Goal: Task Accomplishment & Management: Complete application form

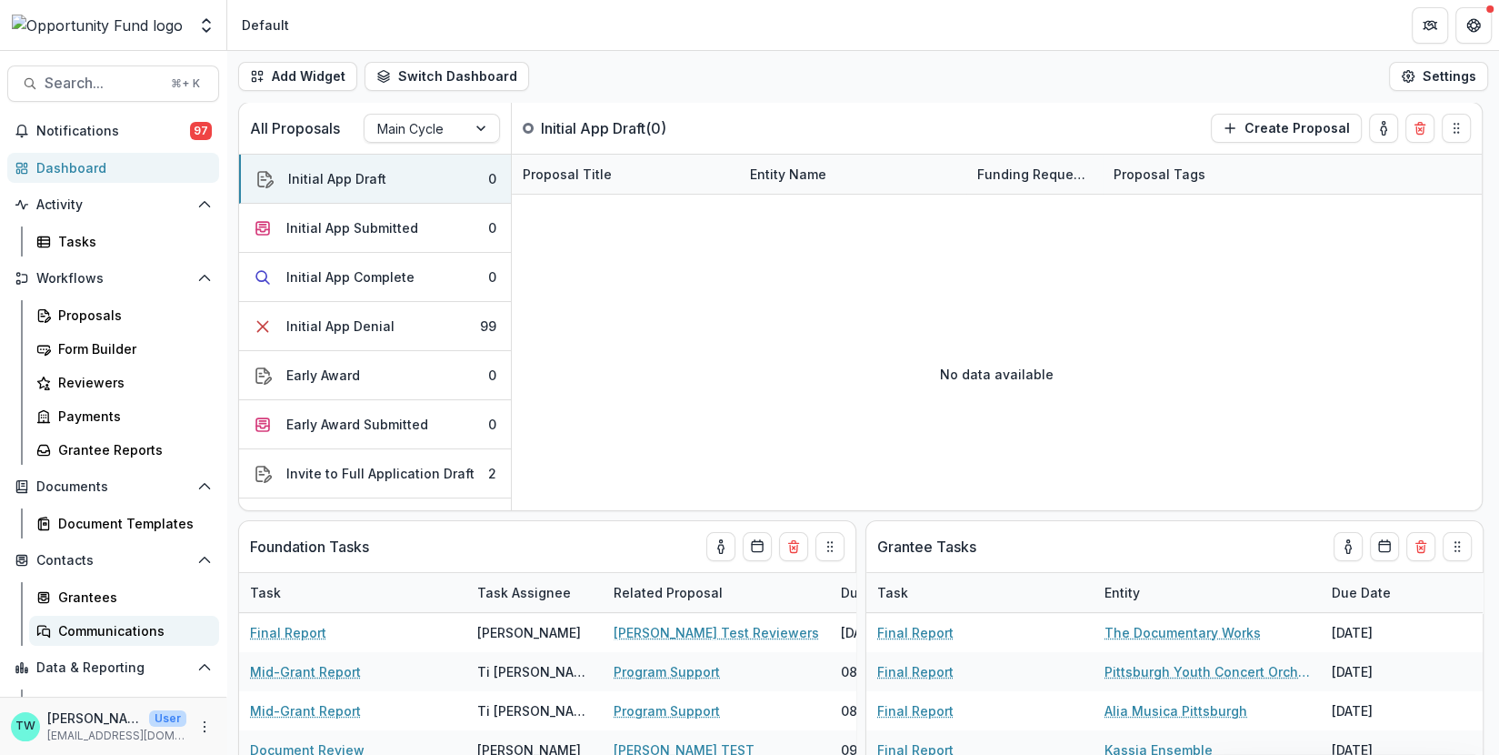
scroll to position [55, 0]
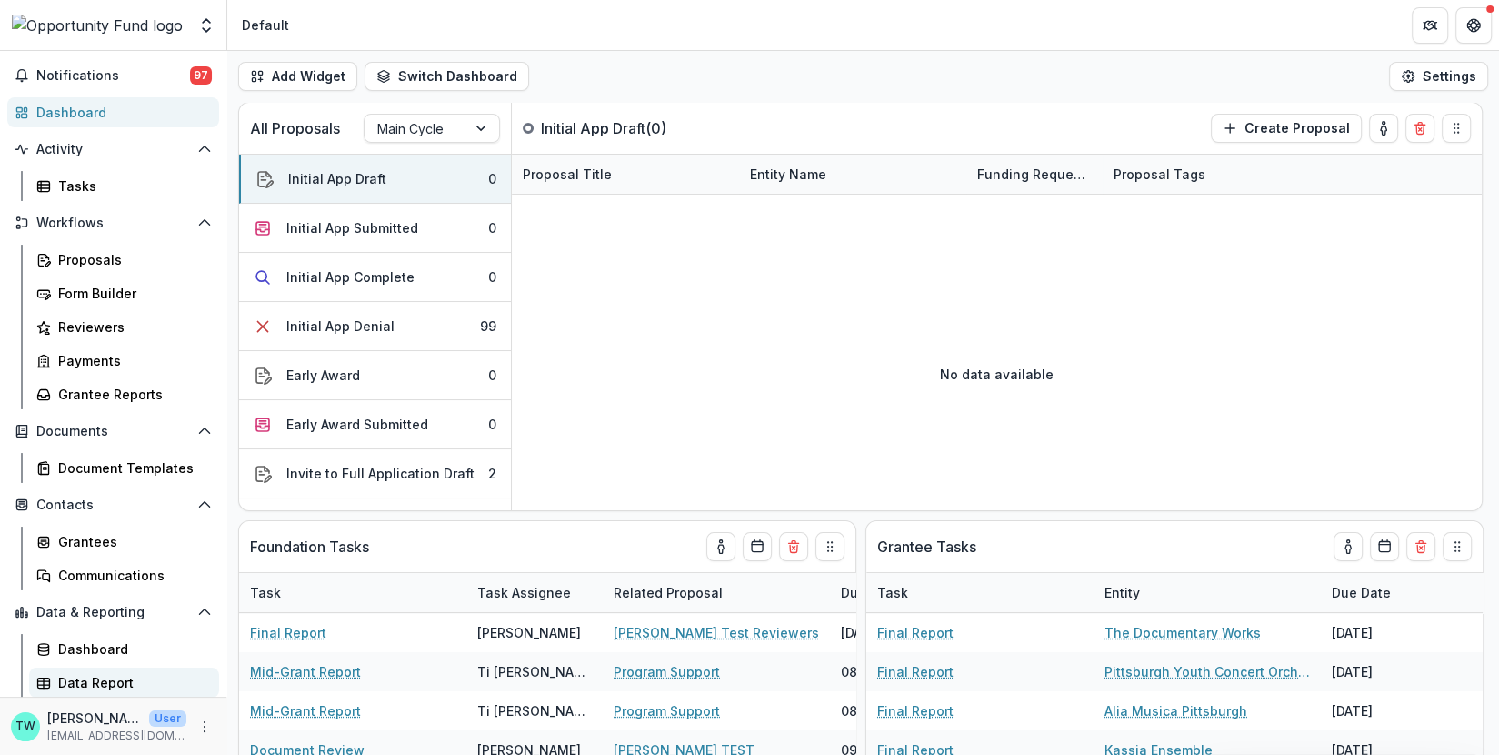
click at [96, 681] on div "Data Report" at bounding box center [131, 682] width 146 height 19
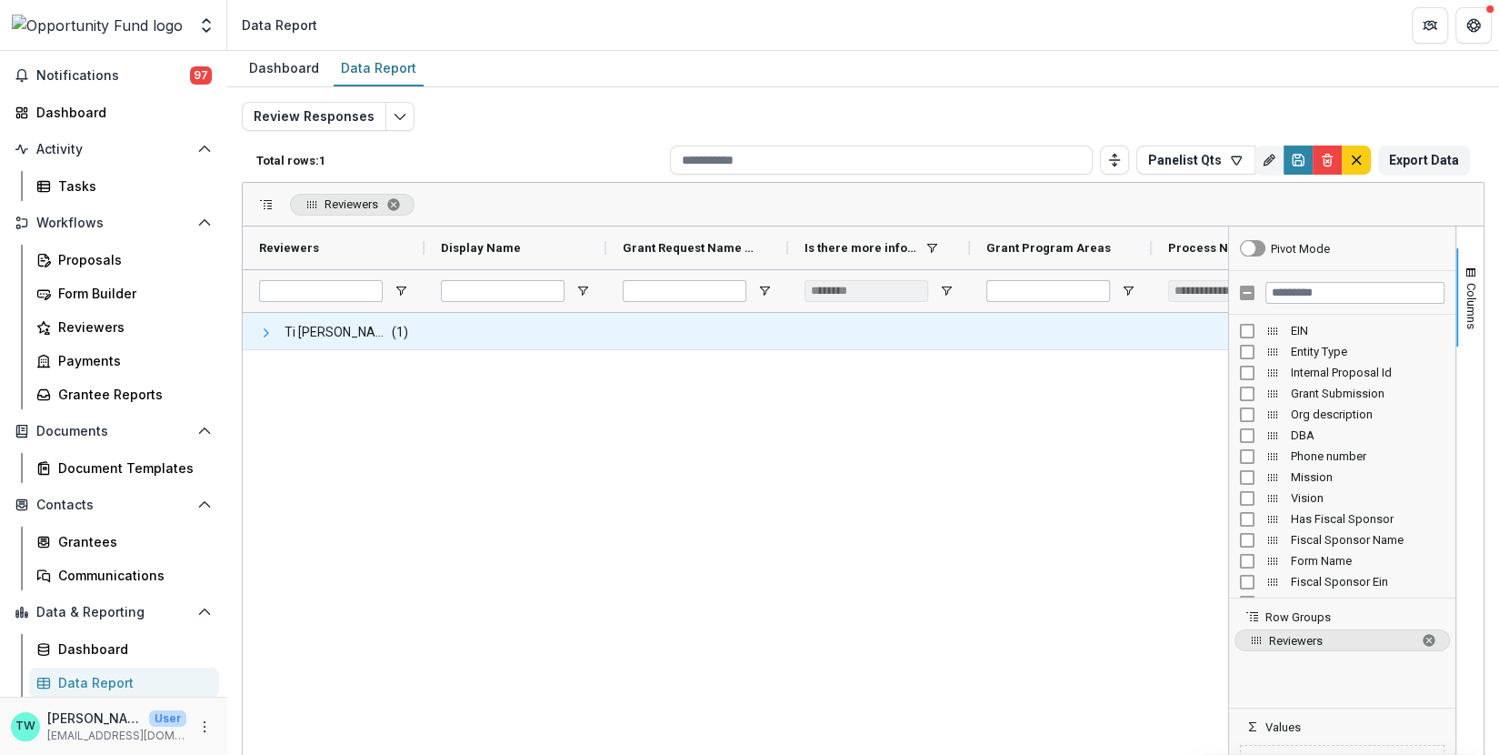
click at [263, 325] on span at bounding box center [266, 332] width 15 height 15
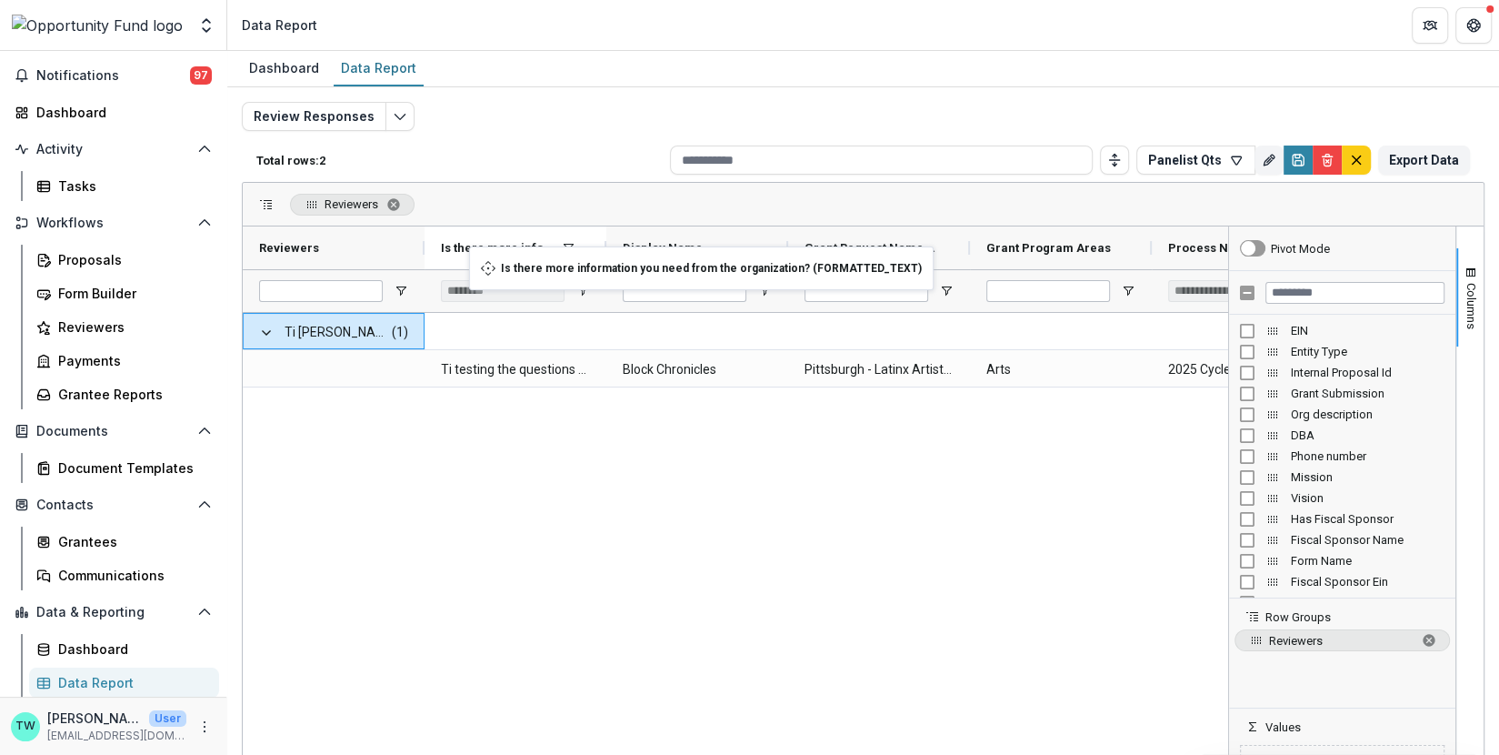
drag, startPoint x: 872, startPoint y: 246, endPoint x: 478, endPoint y: 257, distance: 393.8
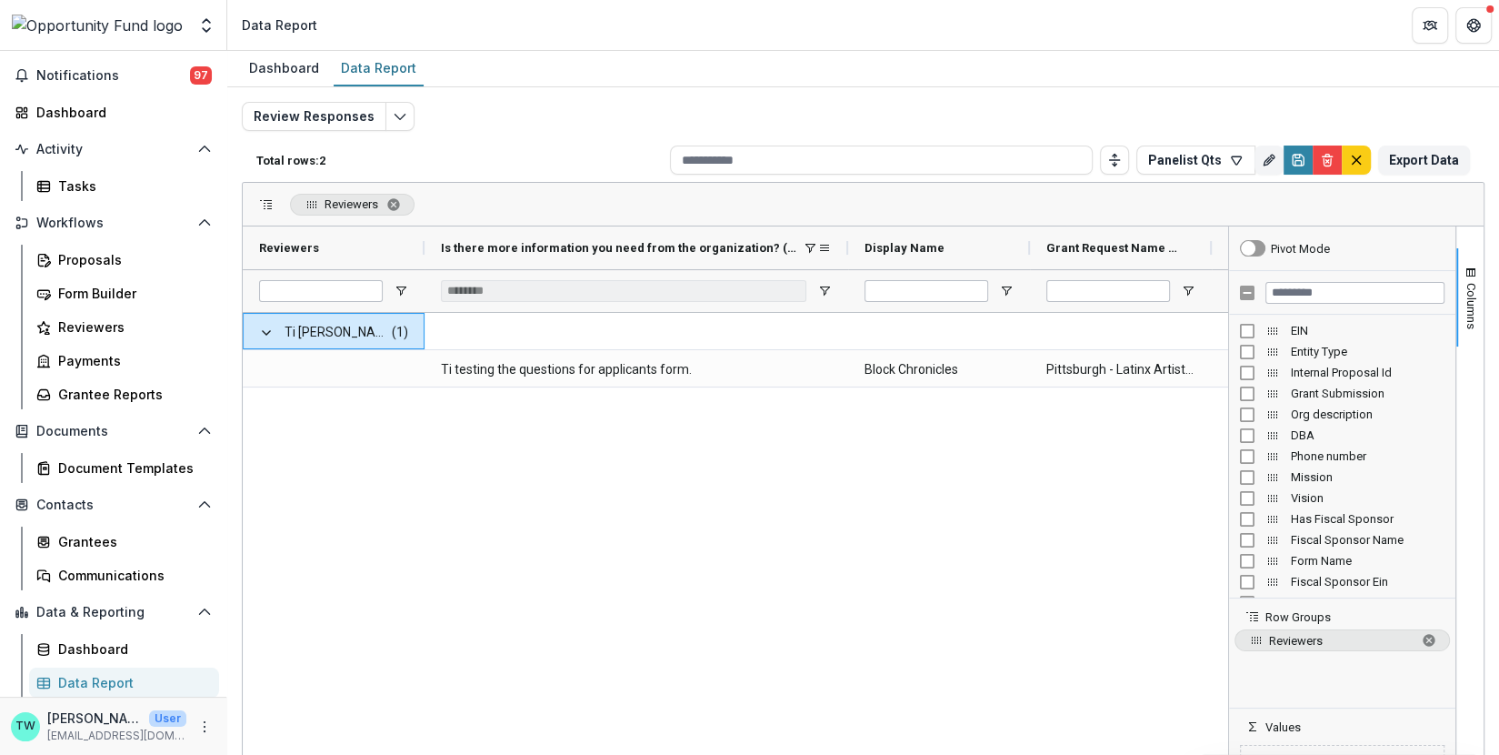
drag, startPoint x: 603, startPoint y: 246, endPoint x: 844, endPoint y: 251, distance: 241.8
click at [844, 251] on div at bounding box center [847, 247] width 7 height 43
click at [1464, 284] on span "Columns" at bounding box center [1471, 306] width 14 height 46
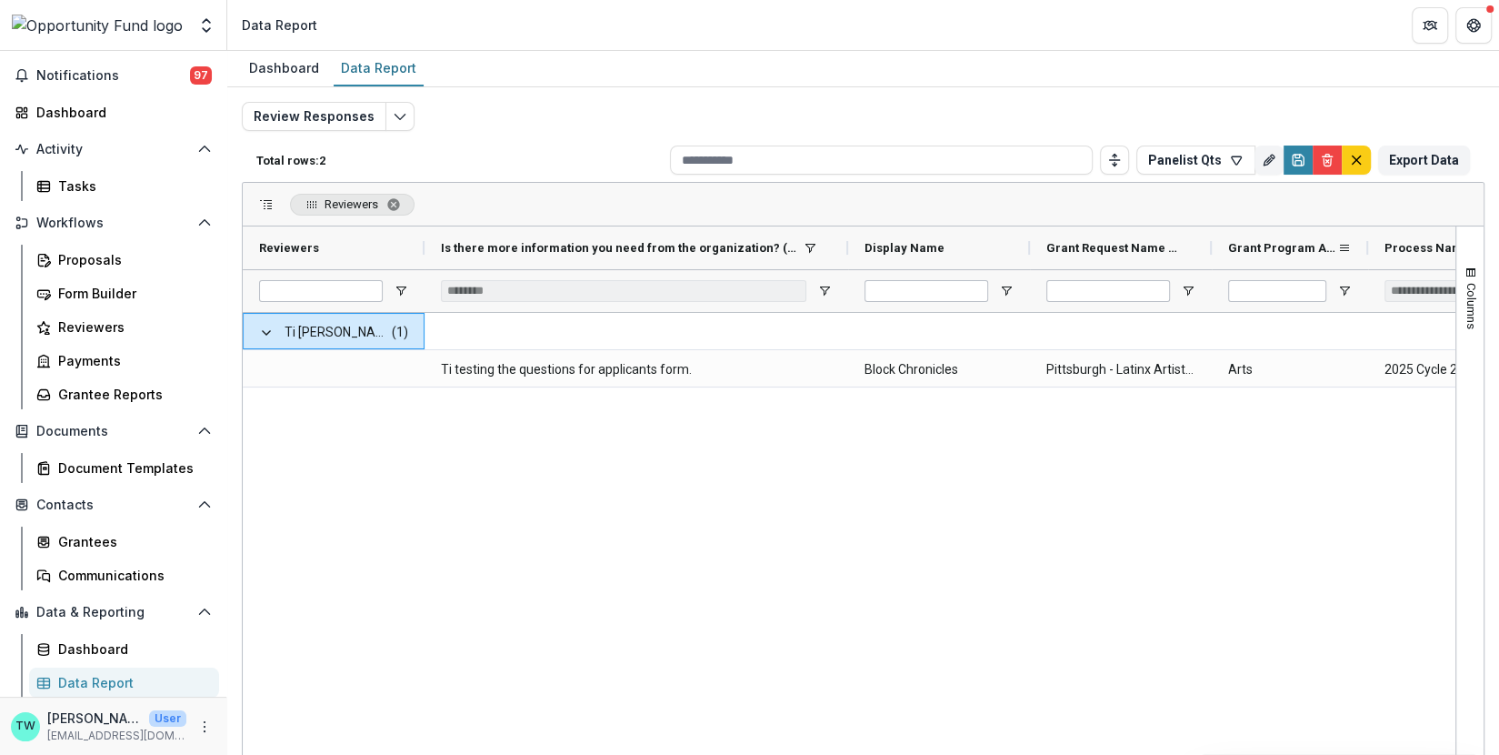
drag, startPoint x: 1393, startPoint y: 243, endPoint x: 1367, endPoint y: 242, distance: 25.5
click at [1367, 242] on div at bounding box center [1367, 247] width 7 height 43
drag, startPoint x: 1367, startPoint y: 242, endPoint x: 1389, endPoint y: 244, distance: 21.9
click at [1389, 244] on div at bounding box center [1389, 247] width 7 height 43
drag, startPoint x: 1212, startPoint y: 246, endPoint x: 1244, endPoint y: 245, distance: 31.8
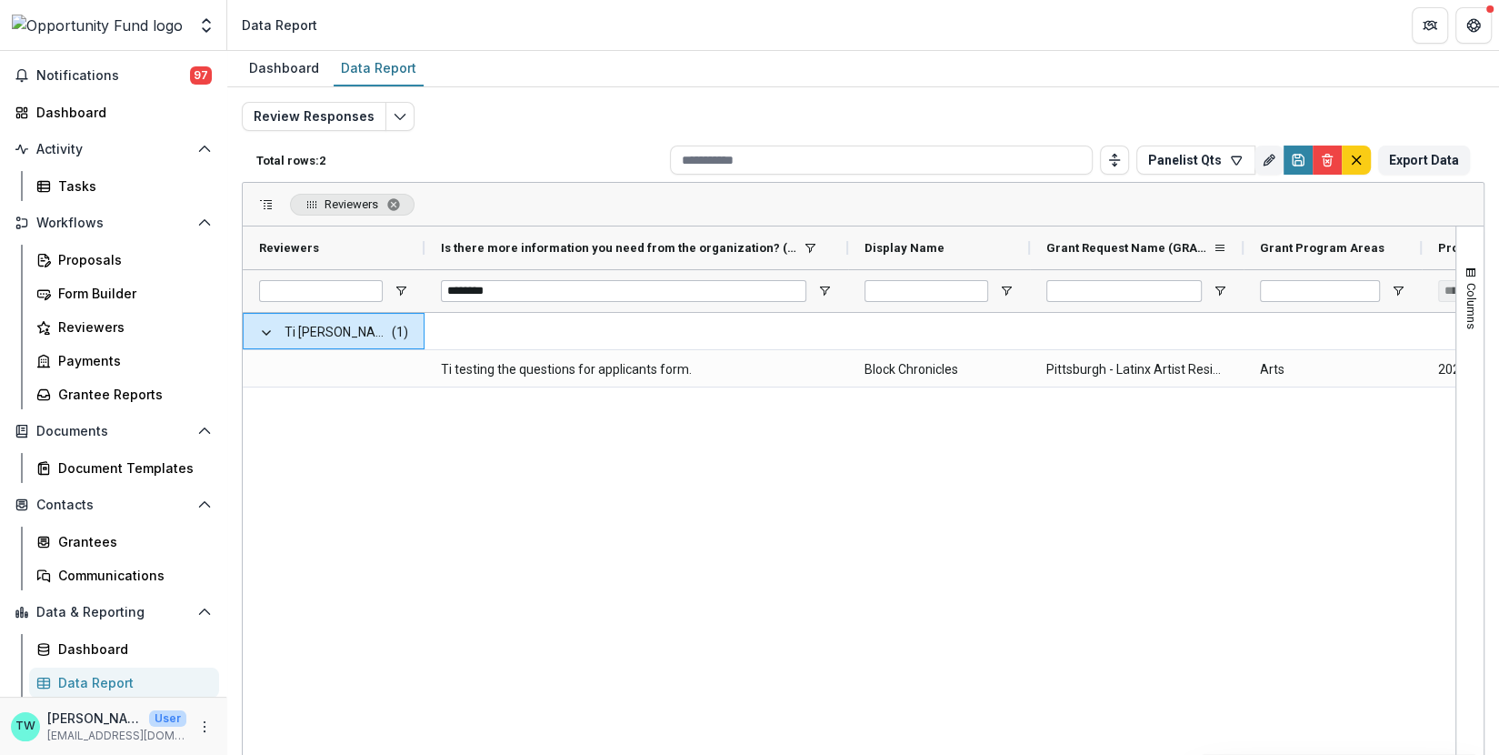
click at [1244, 245] on div at bounding box center [1243, 247] width 7 height 43
drag, startPoint x: 1026, startPoint y: 244, endPoint x: 1001, endPoint y: 245, distance: 25.5
click at [1001, 245] on div at bounding box center [1004, 247] width 7 height 43
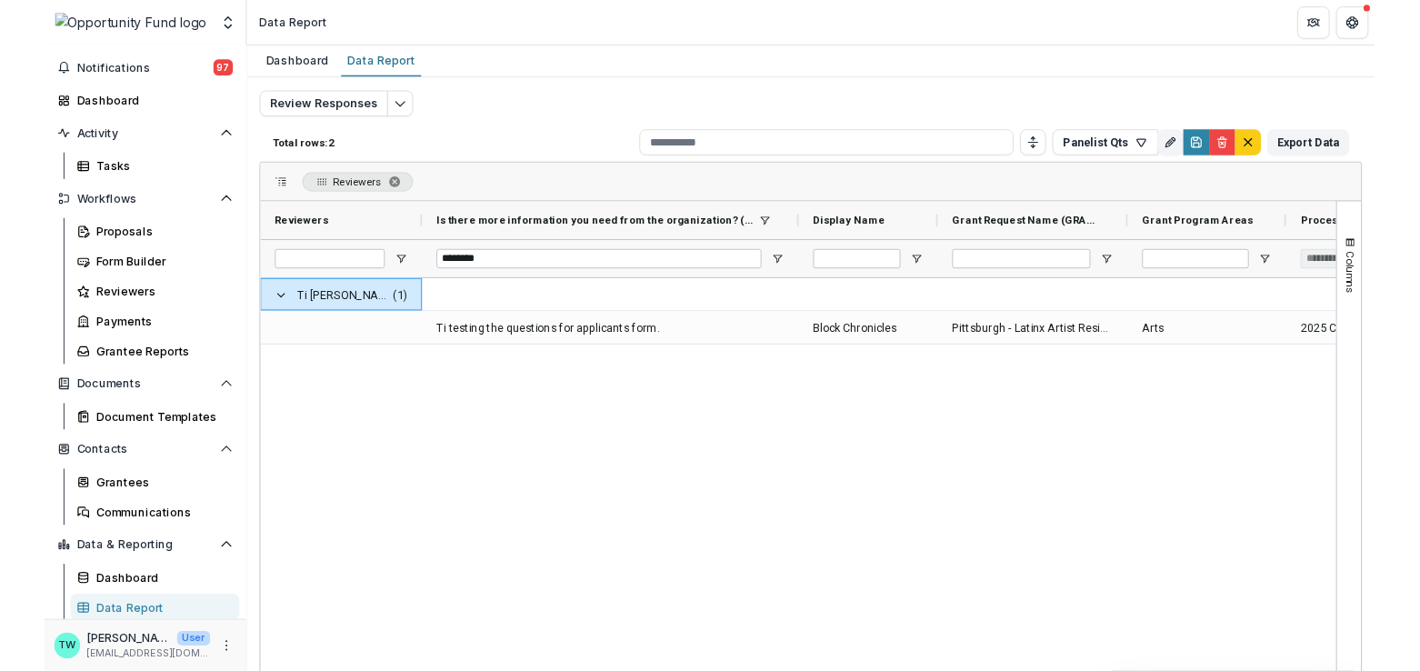
scroll to position [55, 0]
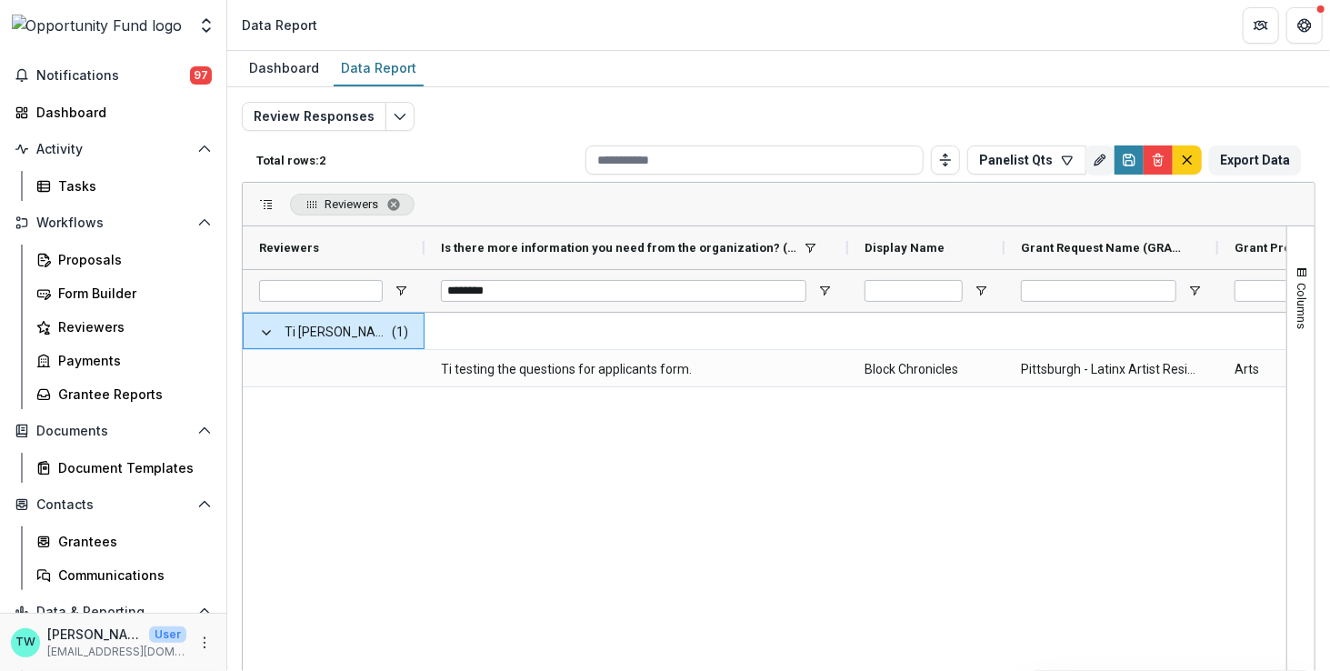
click at [781, 507] on div "Ti [PERSON_NAME] <[DOMAIN_NAME][EMAIL_ADDRESS][DOMAIN_NAME]> <[DOMAIN_NAME][EMA…" at bounding box center [765, 562] width 1044 height 499
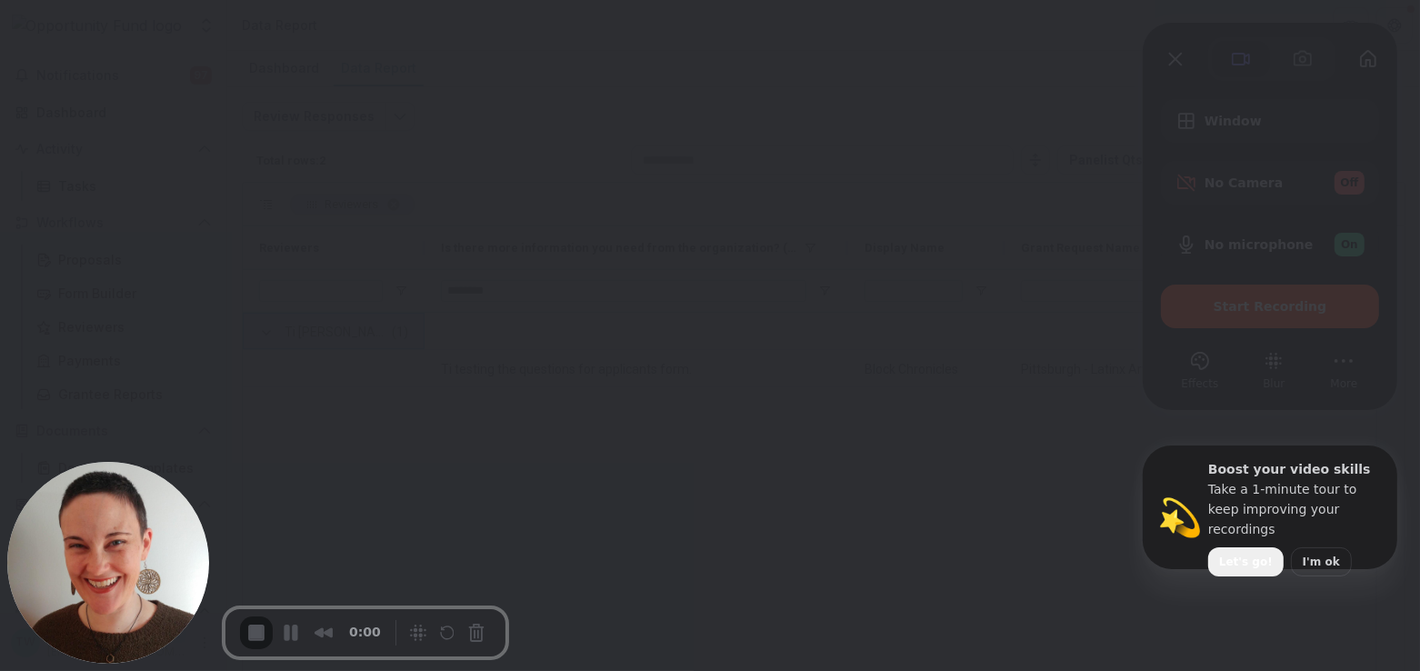
scroll to position [0, 0]
click at [1250, 554] on span "Let's go!" at bounding box center [1246, 562] width 54 height 16
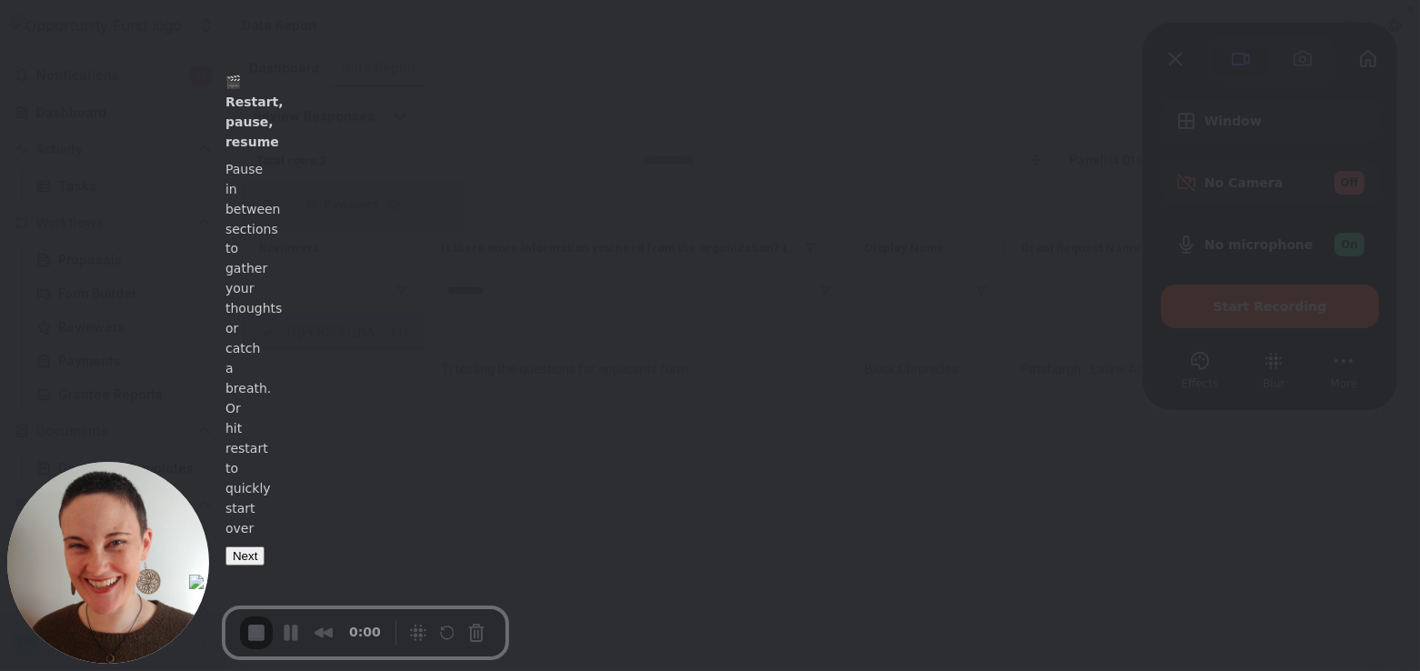
click at [265, 565] on button "Next" at bounding box center [244, 555] width 39 height 19
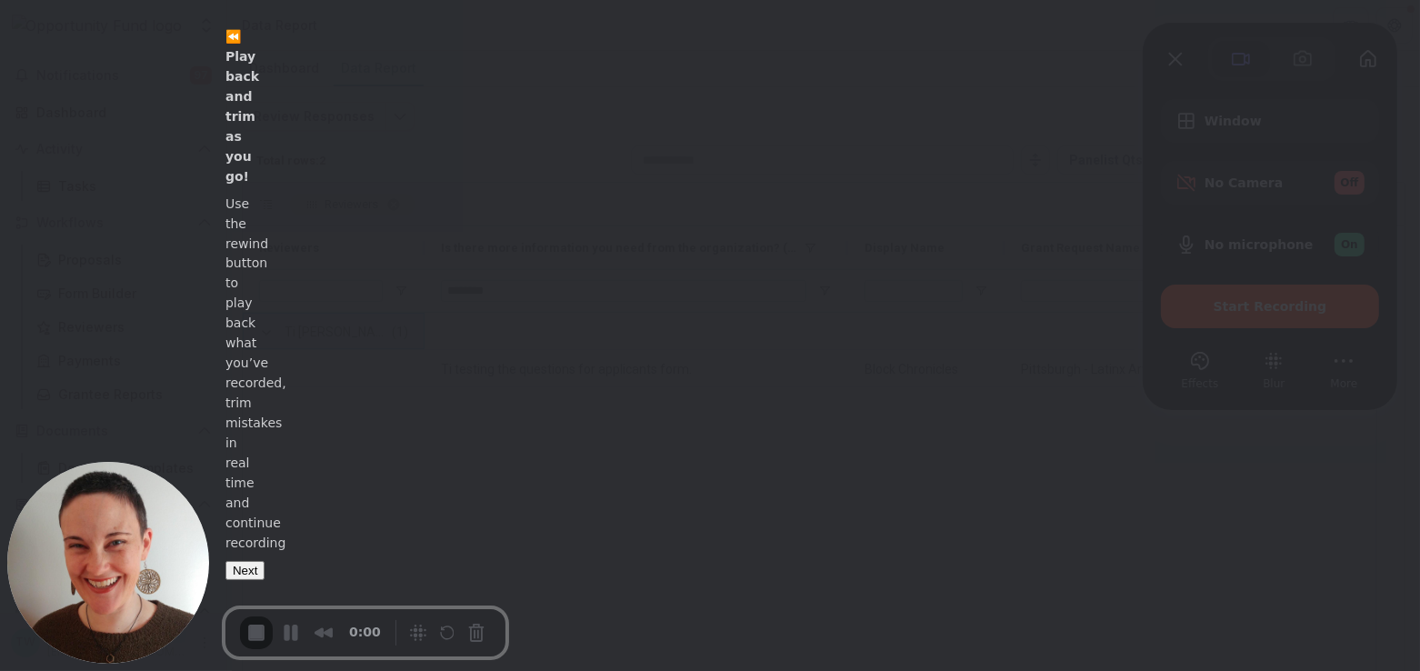
click at [265, 577] on button "Next" at bounding box center [244, 570] width 39 height 19
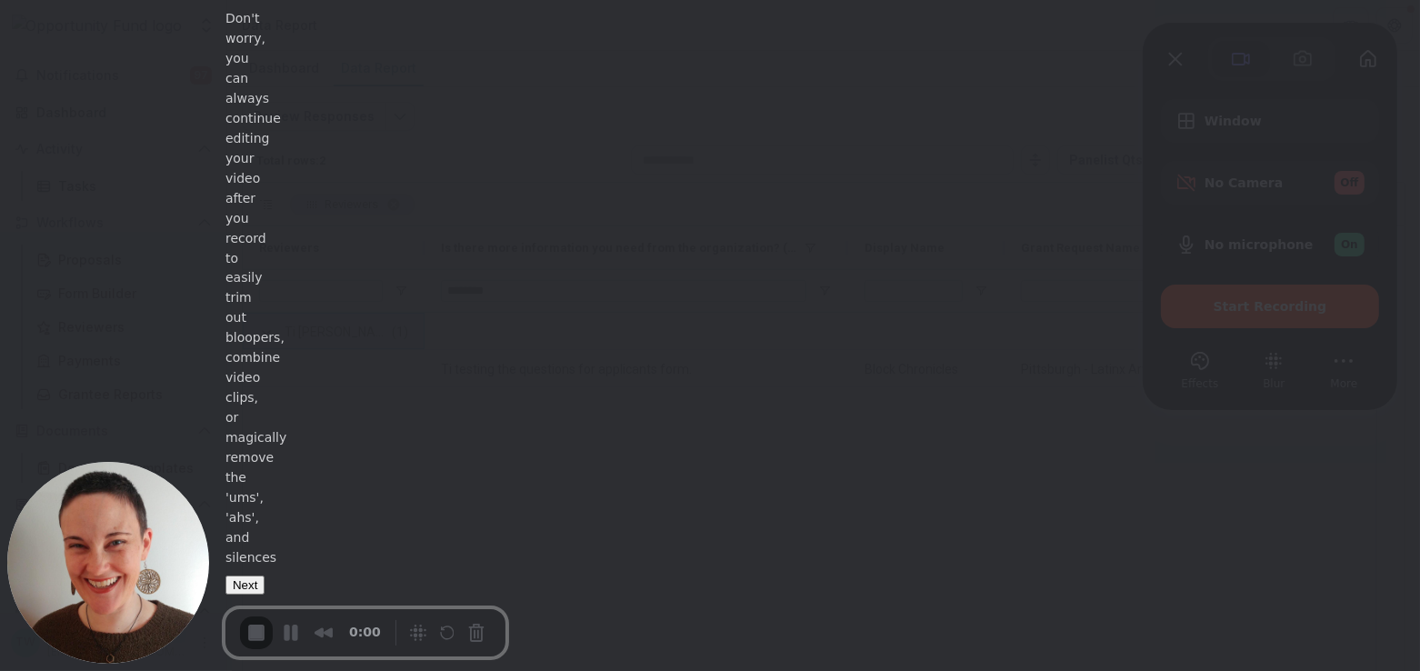
click at [265, 577] on button "Next" at bounding box center [244, 584] width 39 height 19
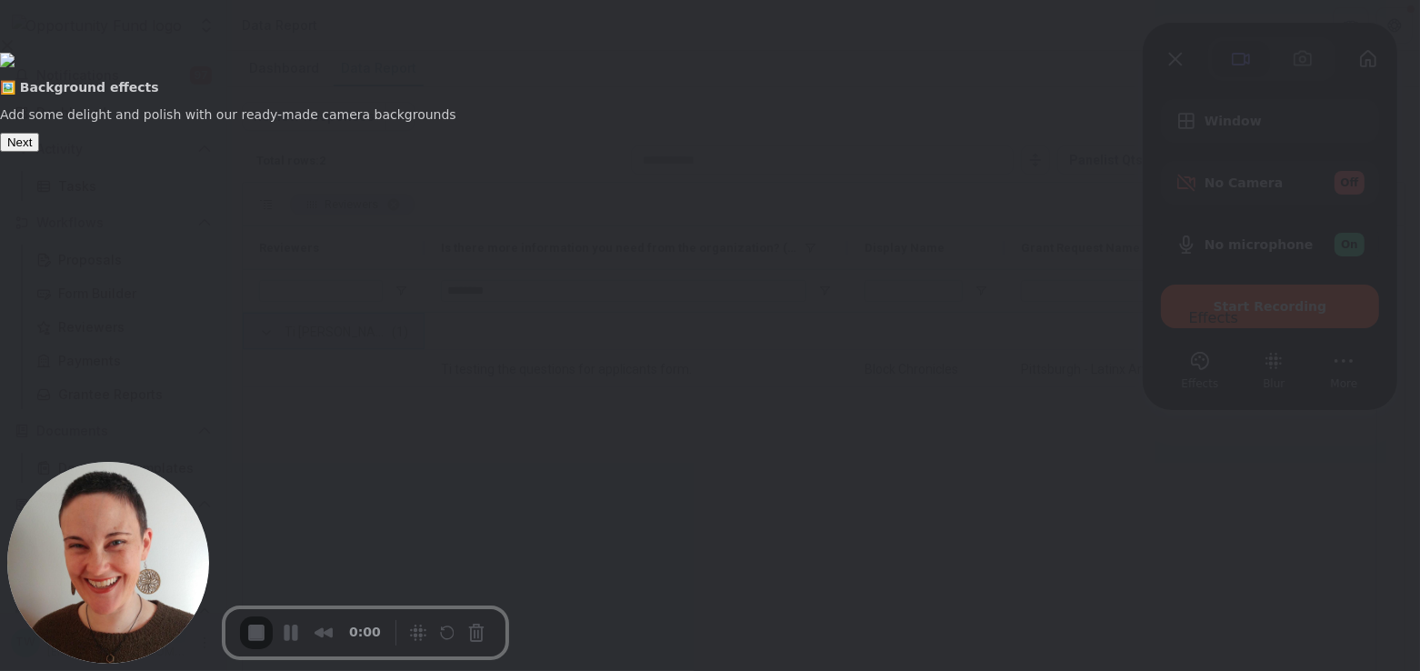
click at [39, 152] on button "Next" at bounding box center [19, 142] width 39 height 19
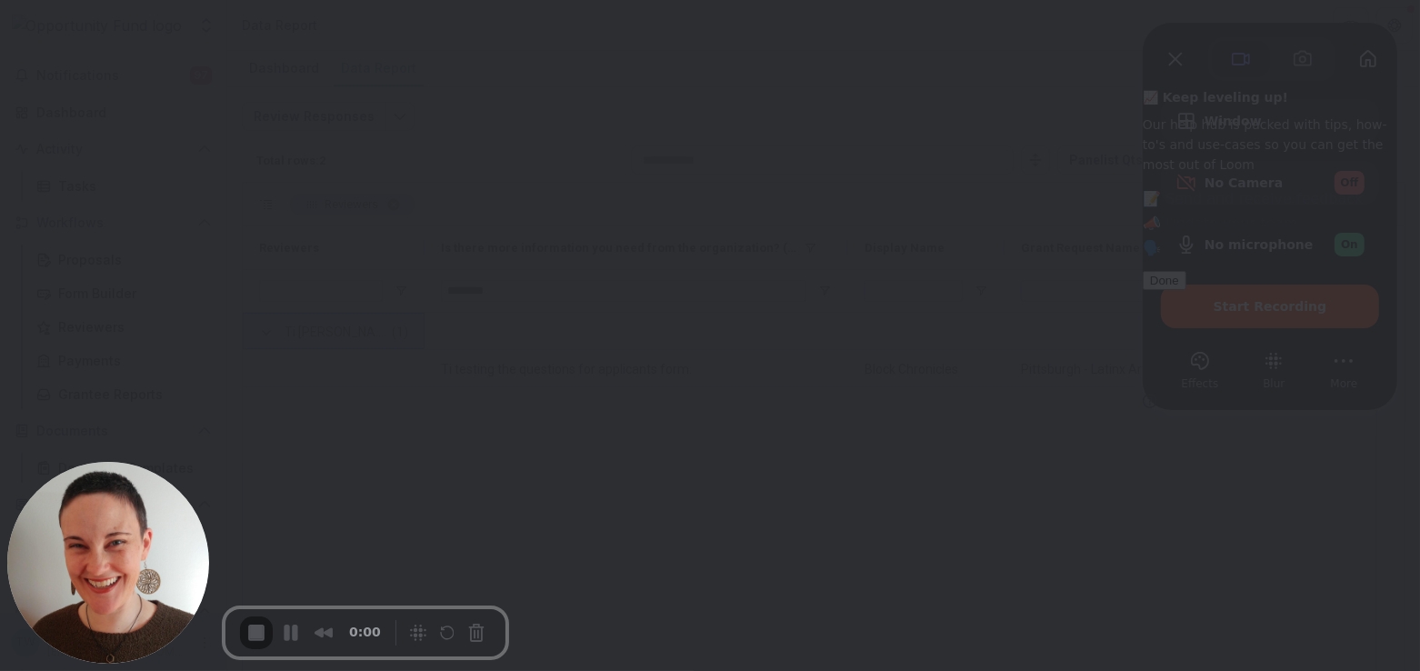
click at [1186, 290] on button "Done" at bounding box center [1165, 280] width 44 height 19
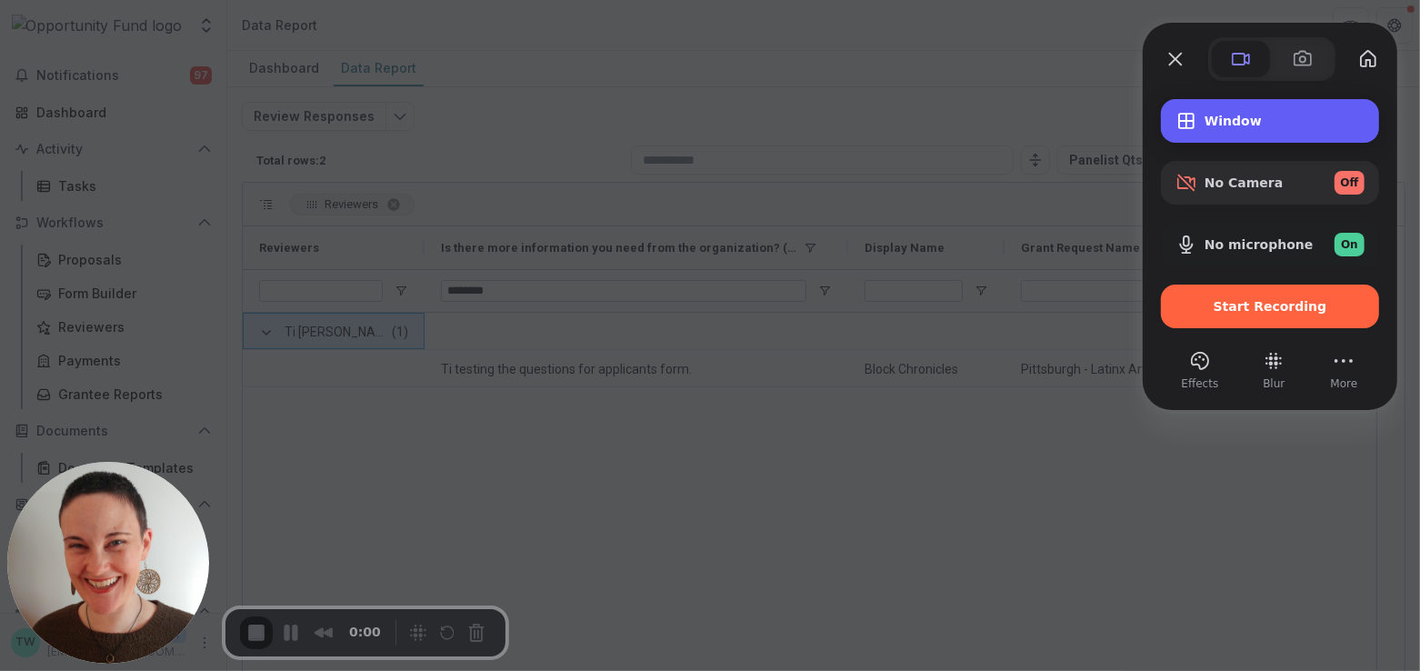
click at [1244, 126] on span "Window" at bounding box center [1284, 121] width 160 height 15
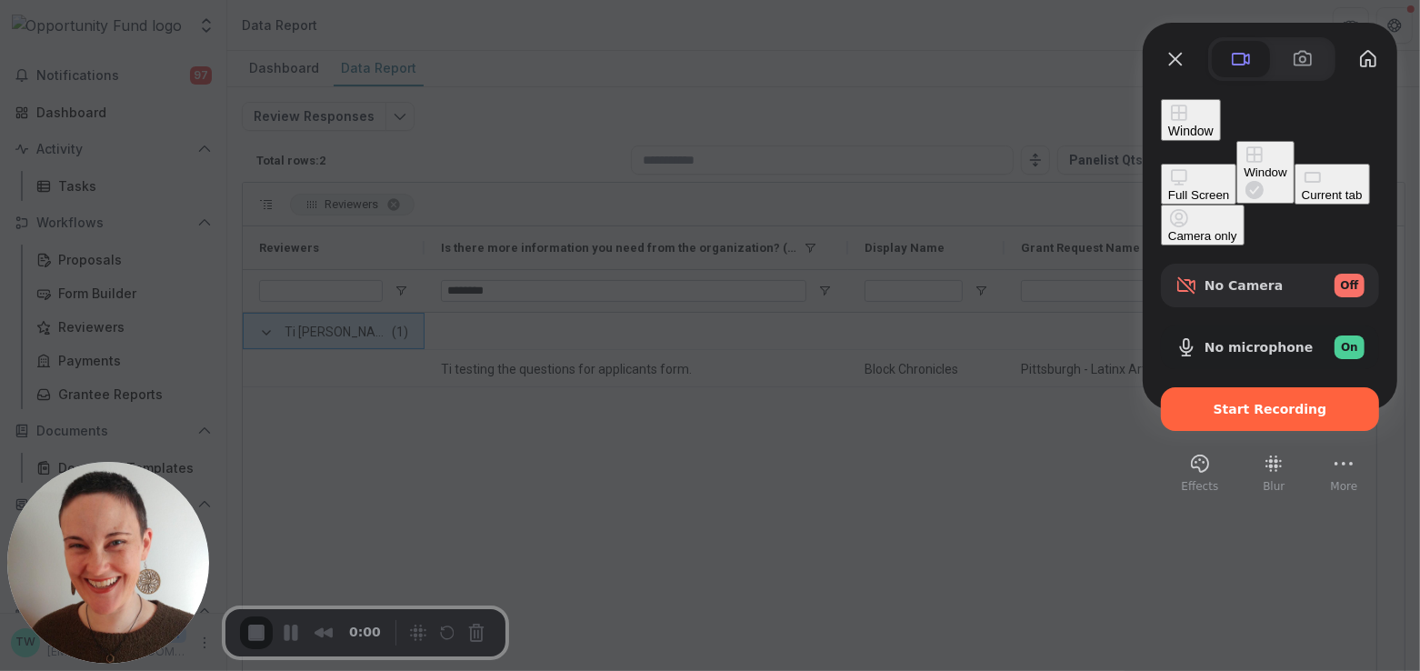
click at [1244, 165] on div "Window" at bounding box center [1265, 172] width 43 height 14
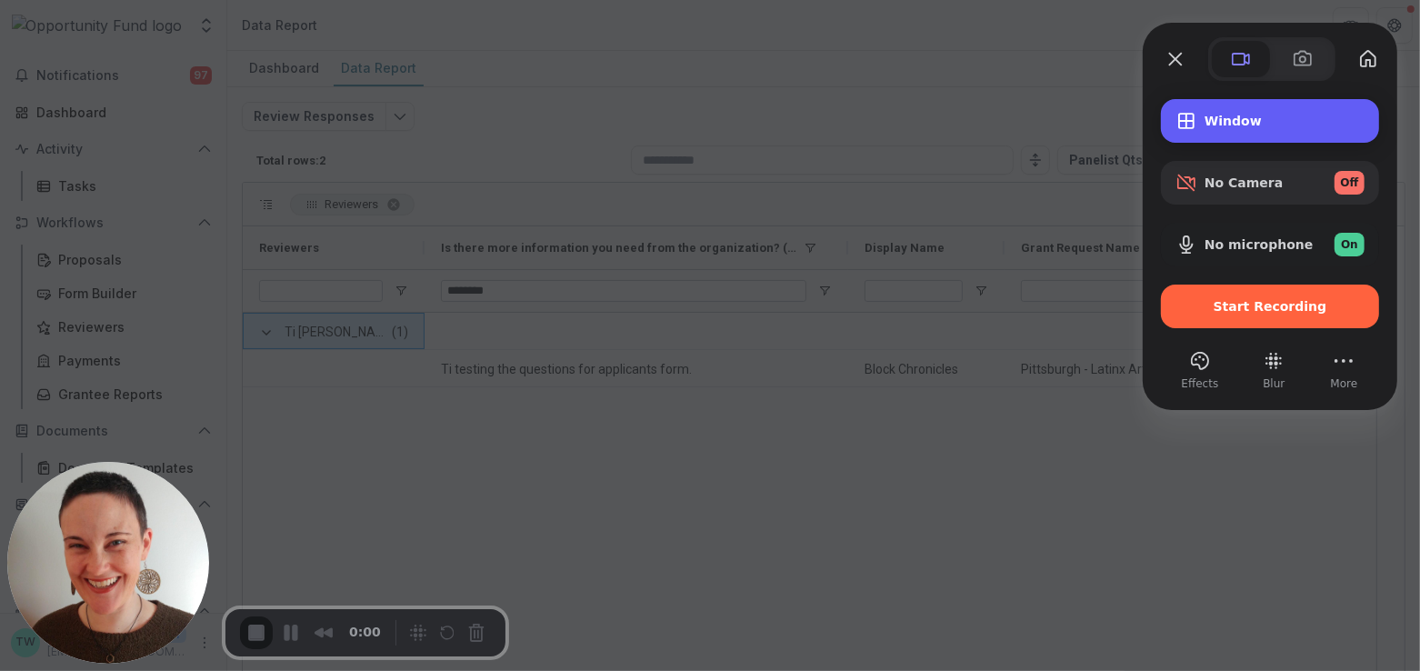
click at [1254, 124] on span "Window" at bounding box center [1284, 121] width 160 height 15
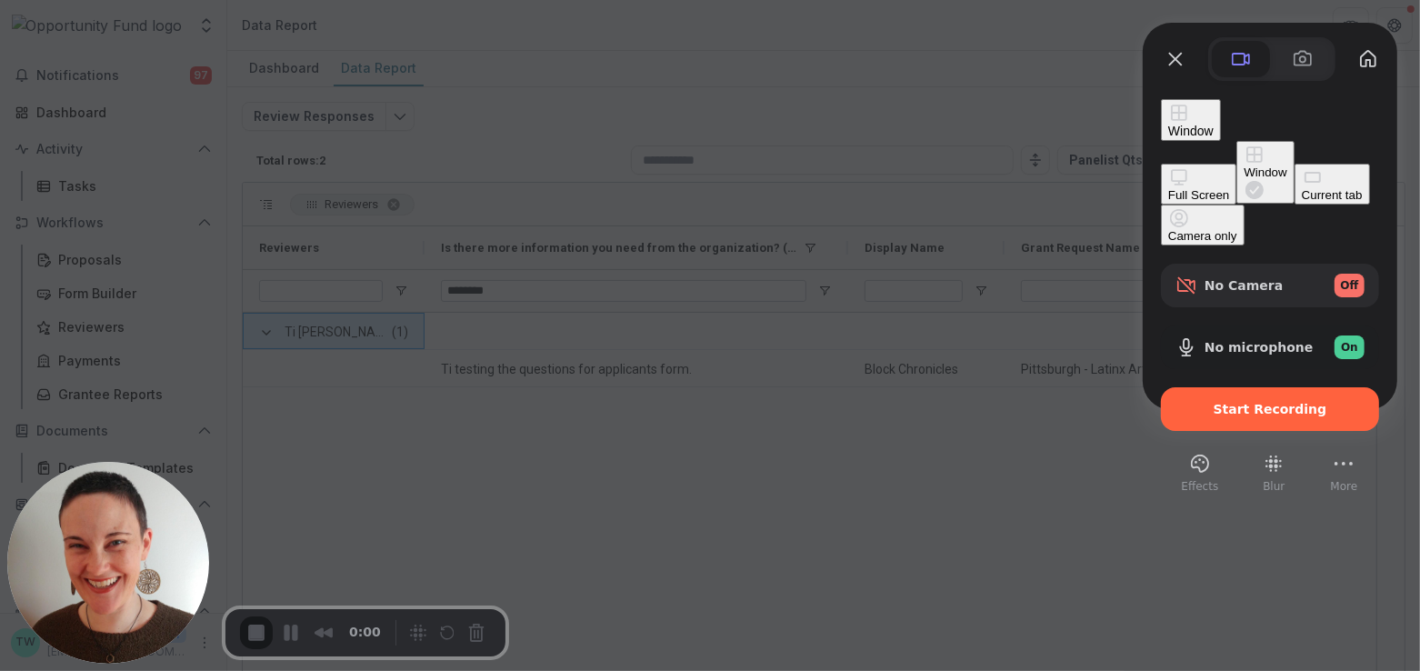
click at [1302, 202] on div "Current tab" at bounding box center [1332, 195] width 61 height 14
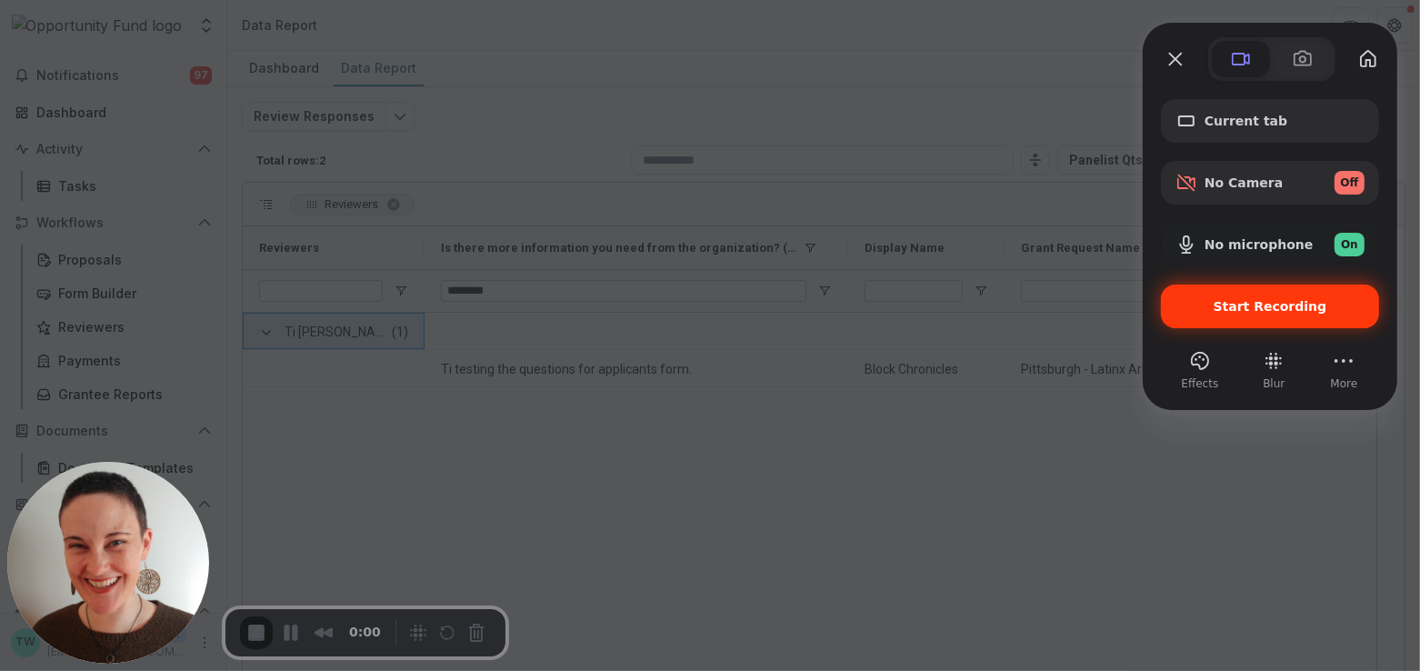
click at [1271, 309] on span "Start Recording" at bounding box center [1271, 306] width 114 height 15
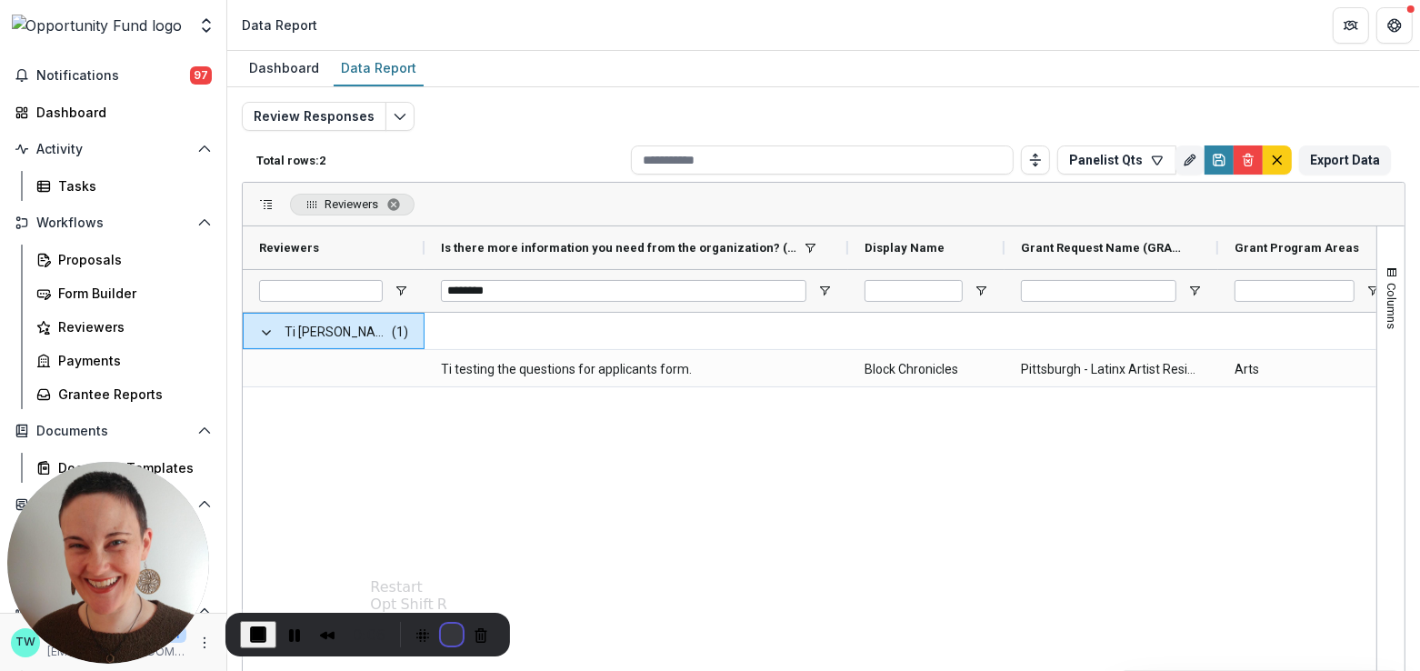
click at [442, 635] on button "Restart Recording" at bounding box center [452, 635] width 22 height 22
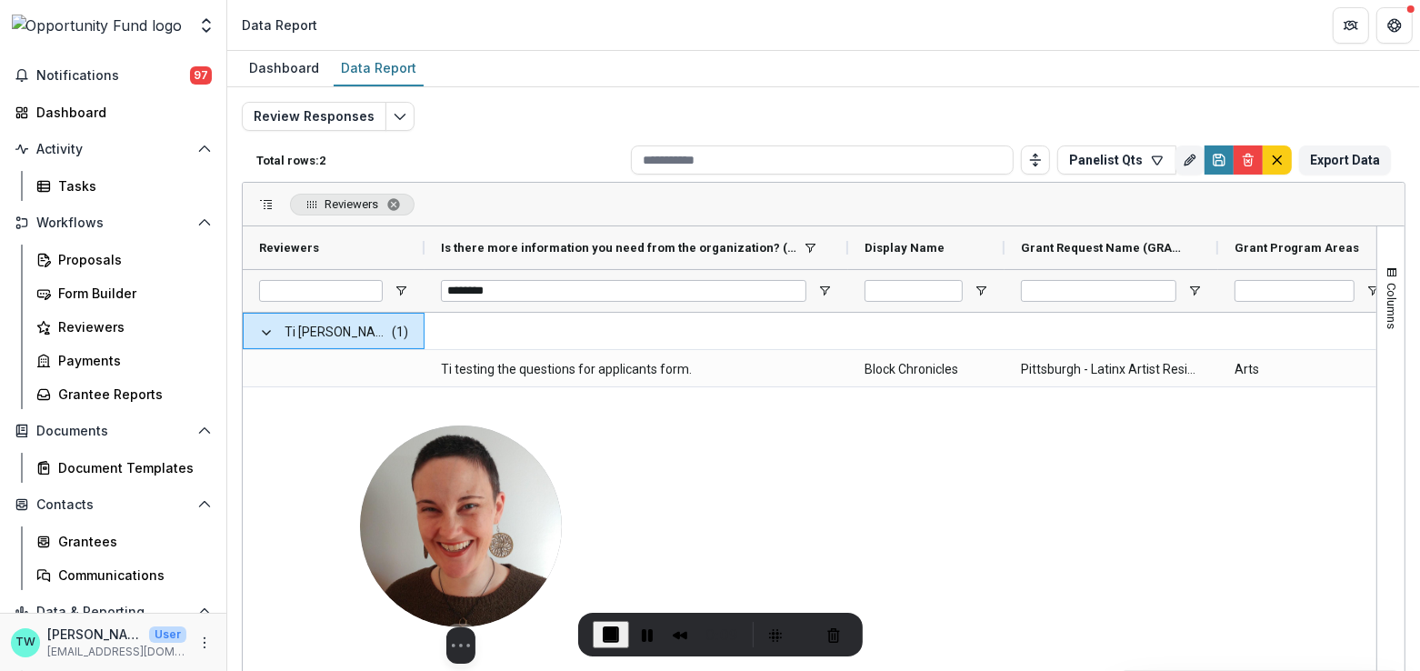
drag, startPoint x: 122, startPoint y: 493, endPoint x: 475, endPoint y: 536, distance: 355.4
click at [475, 536] on img at bounding box center [461, 526] width 202 height 202
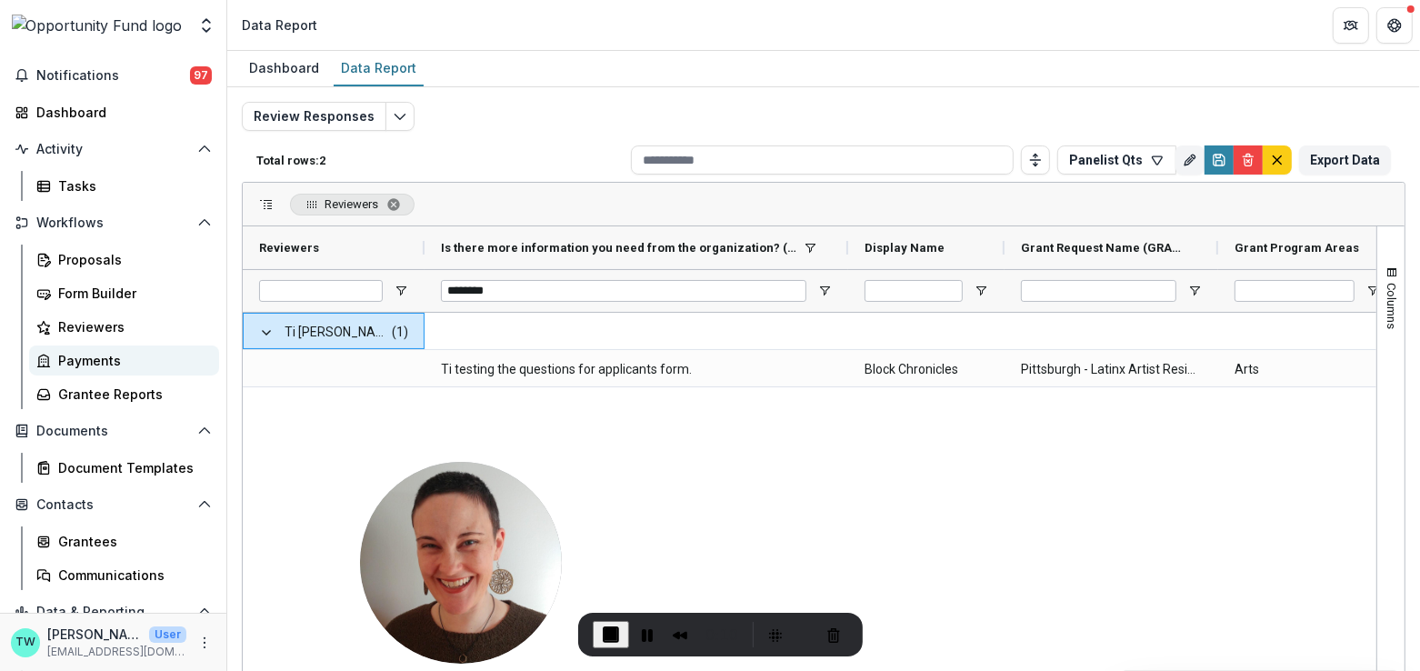
scroll to position [139, 0]
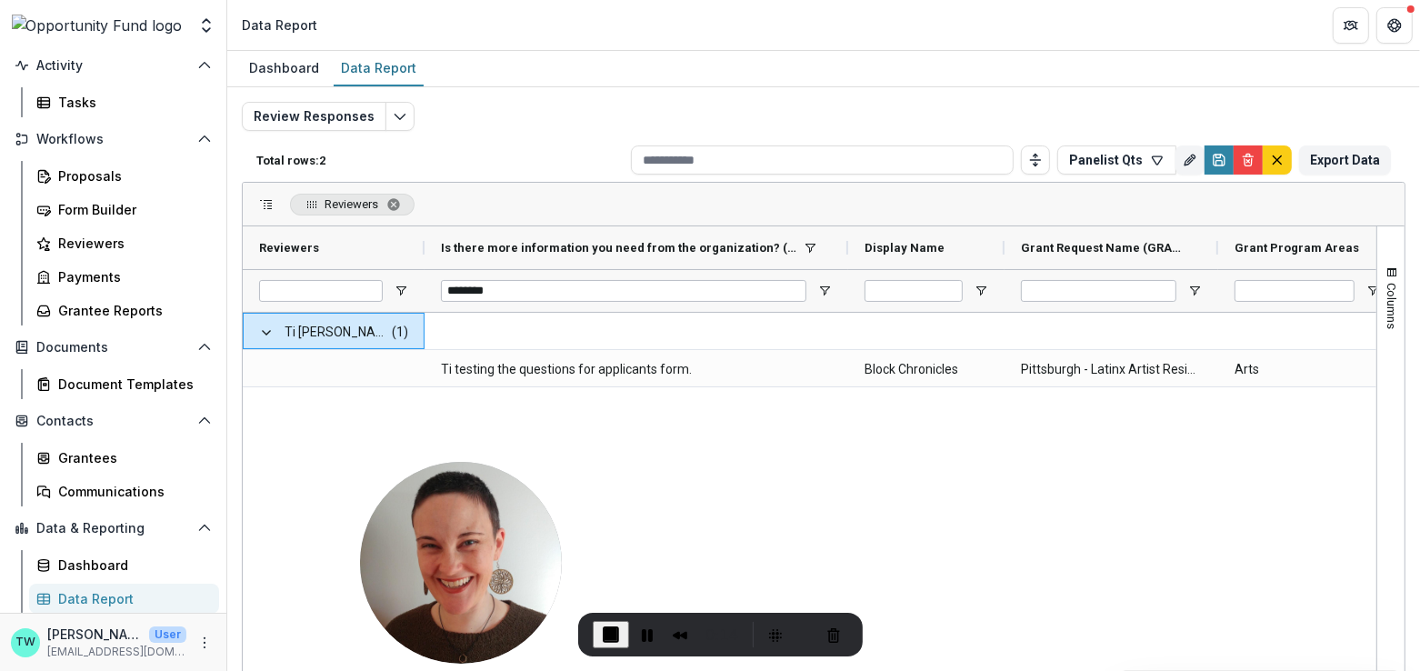
click at [105, 595] on div "Data Report" at bounding box center [131, 598] width 146 height 19
click at [1151, 156] on icon "button" at bounding box center [1157, 160] width 15 height 15
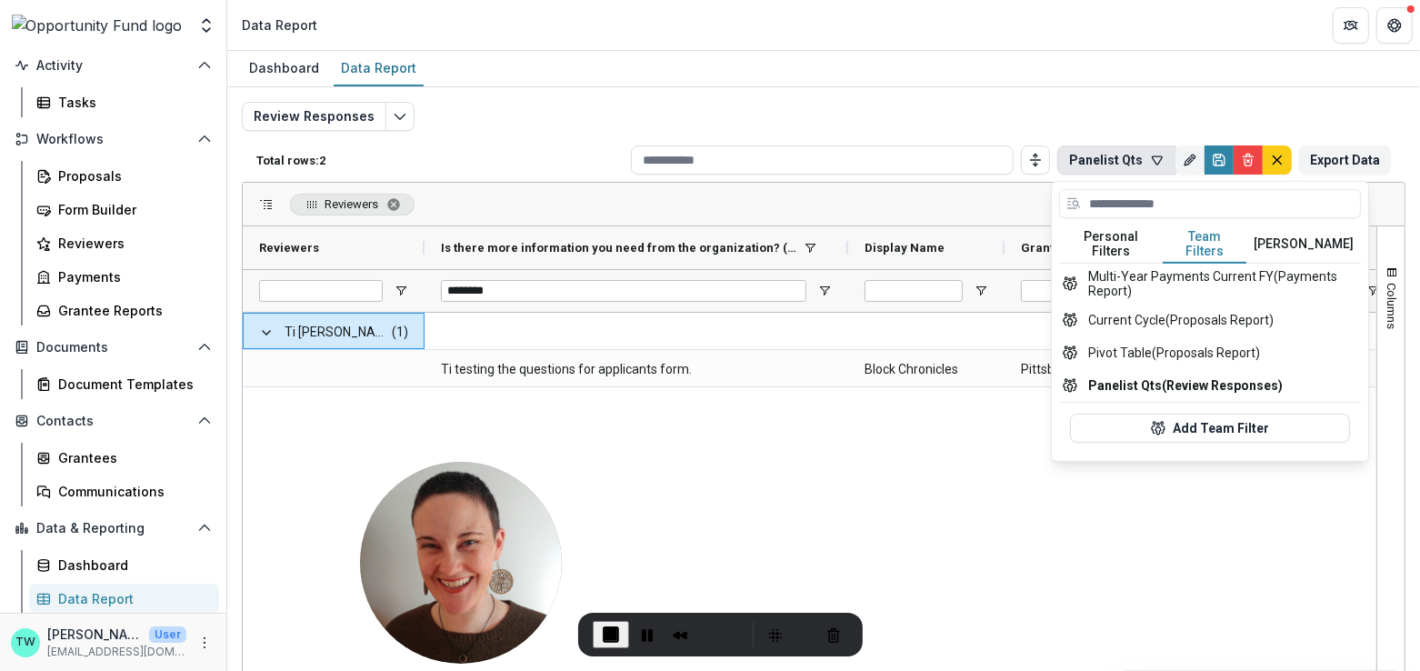
click at [1210, 240] on button "Team Filters" at bounding box center [1205, 244] width 84 height 38
click at [1149, 370] on button "Panelist Qts (Review Responses)" at bounding box center [1210, 385] width 302 height 33
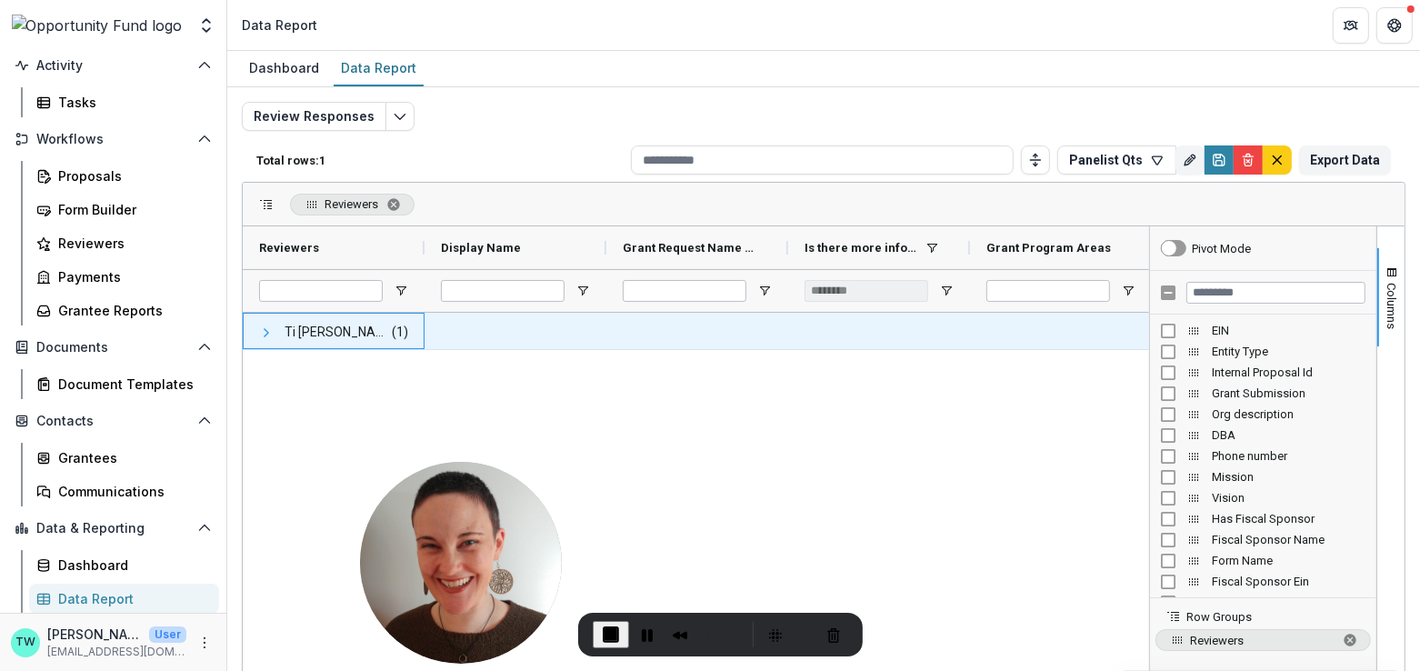
click at [261, 332] on span at bounding box center [266, 332] width 15 height 15
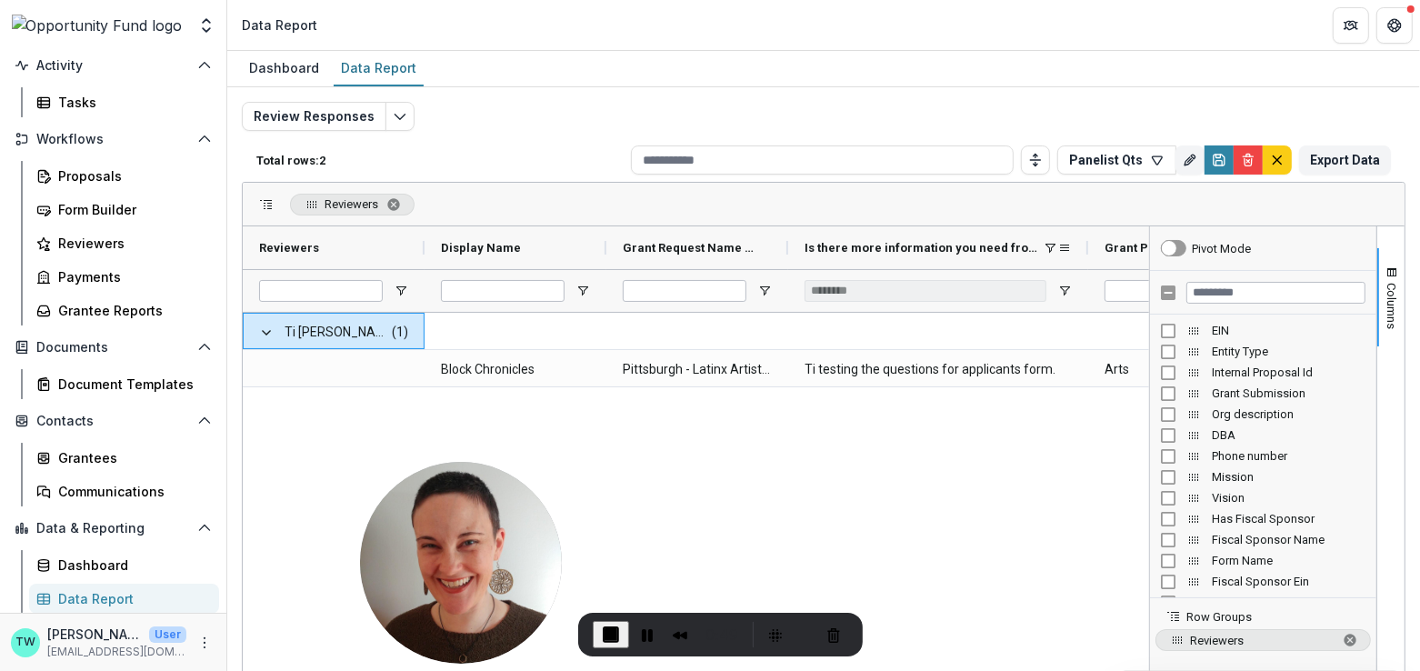
drag, startPoint x: 966, startPoint y: 245, endPoint x: 1084, endPoint y: 253, distance: 118.4
click at [1084, 253] on div at bounding box center [1087, 247] width 7 height 43
click at [613, 630] on span "End Recording" at bounding box center [611, 635] width 22 height 22
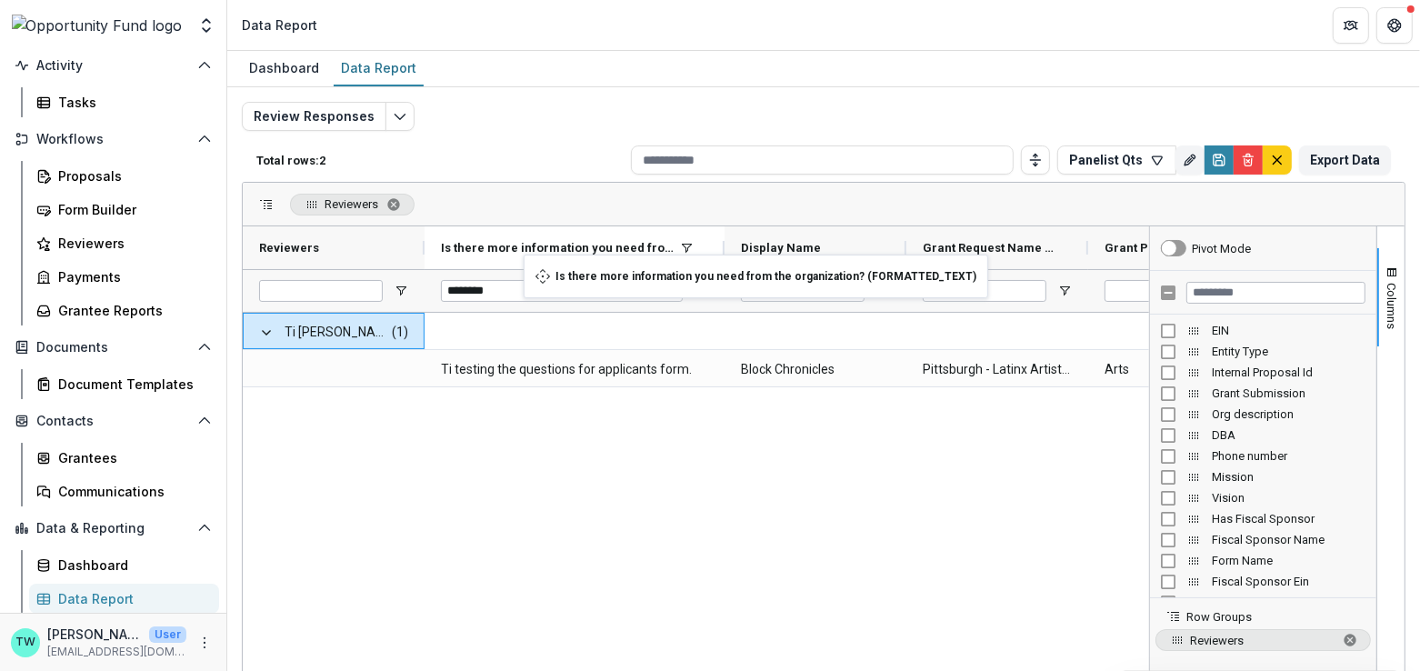
drag, startPoint x: 930, startPoint y: 246, endPoint x: 533, endPoint y: 265, distance: 397.7
click at [1212, 157] on icon "Save" at bounding box center [1219, 160] width 15 height 15
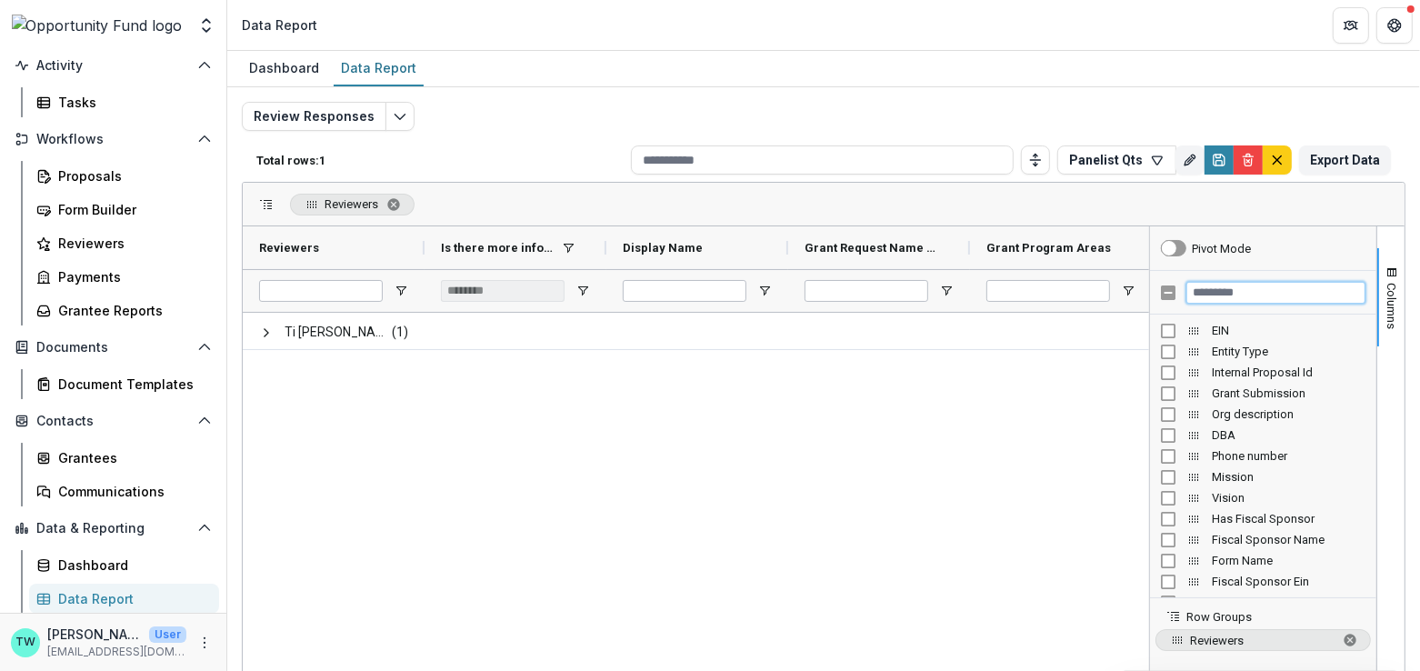
click at [1259, 292] on input "Filter Columns Input" at bounding box center [1275, 293] width 179 height 22
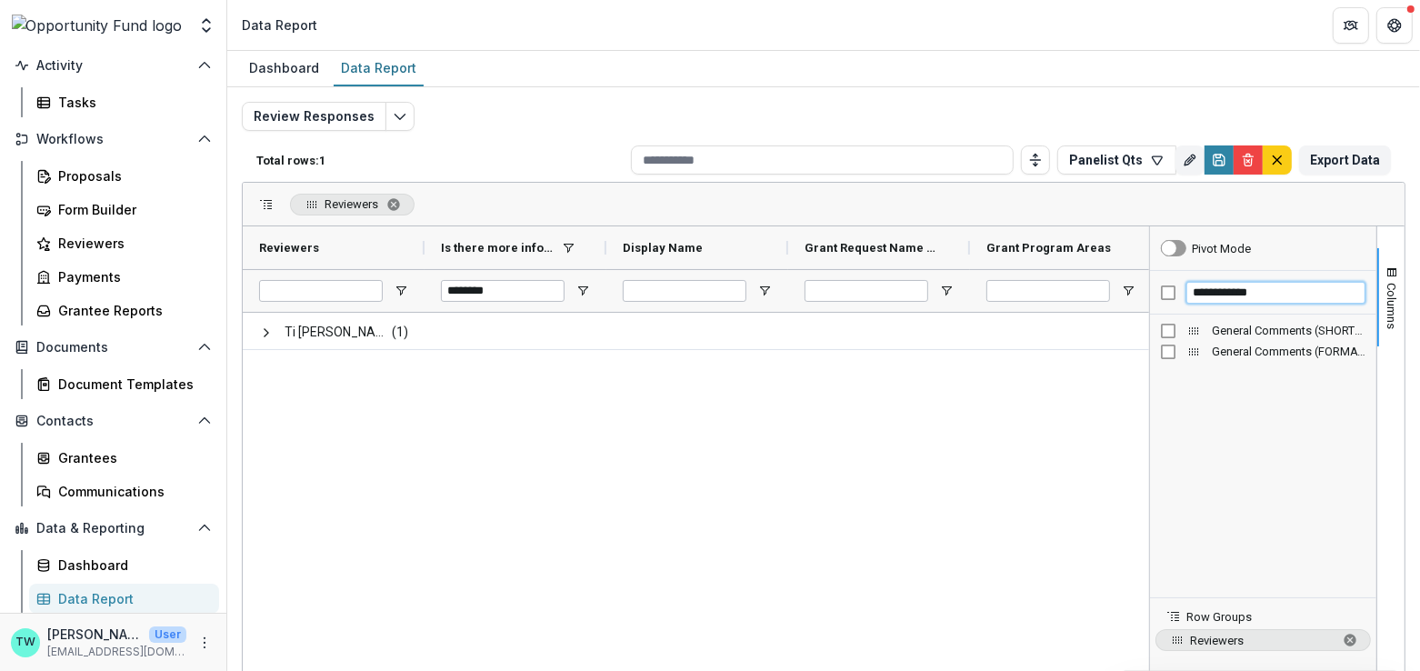
type input "**********"
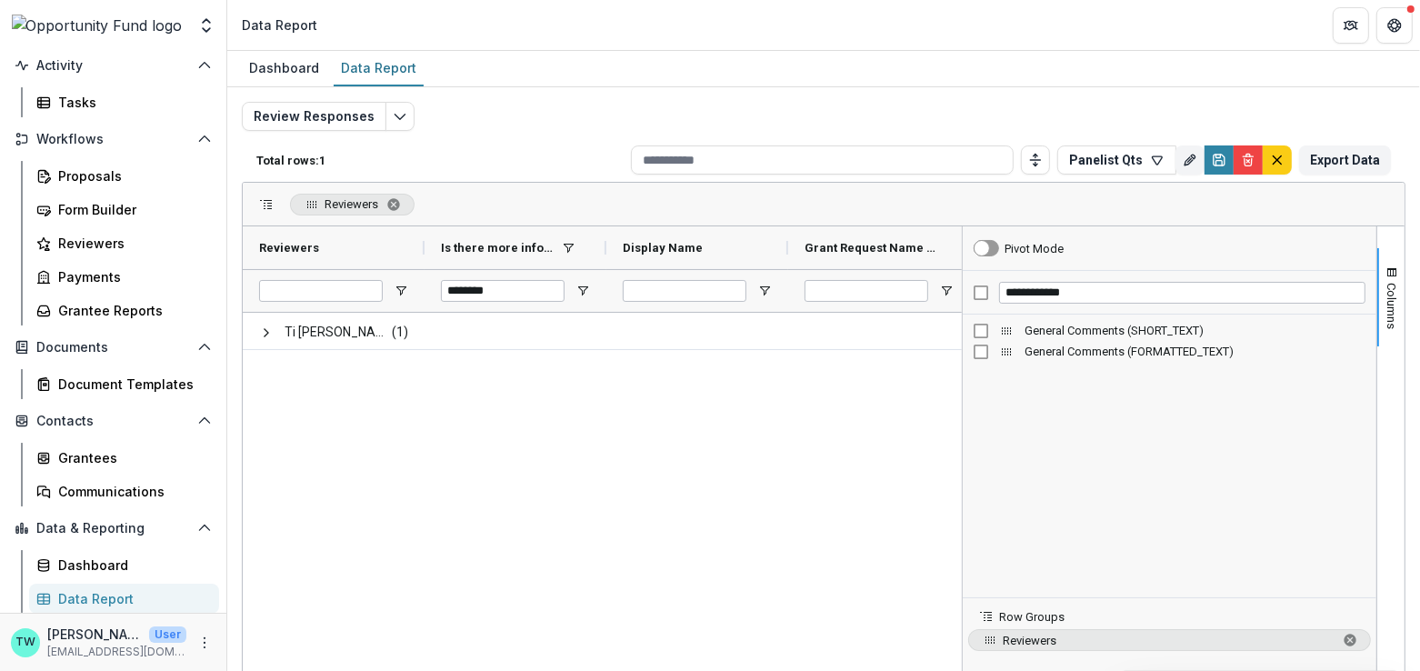
drag, startPoint x: 1145, startPoint y: 414, endPoint x: 958, endPoint y: 430, distance: 188.0
click at [960, 430] on div at bounding box center [962, 521] width 5 height 591
click at [819, 441] on div "Ti [PERSON_NAME] <[DOMAIN_NAME][EMAIL_ADDRESS][DOMAIN_NAME]> <[DOMAIN_NAME][EMA…" at bounding box center [602, 562] width 719 height 499
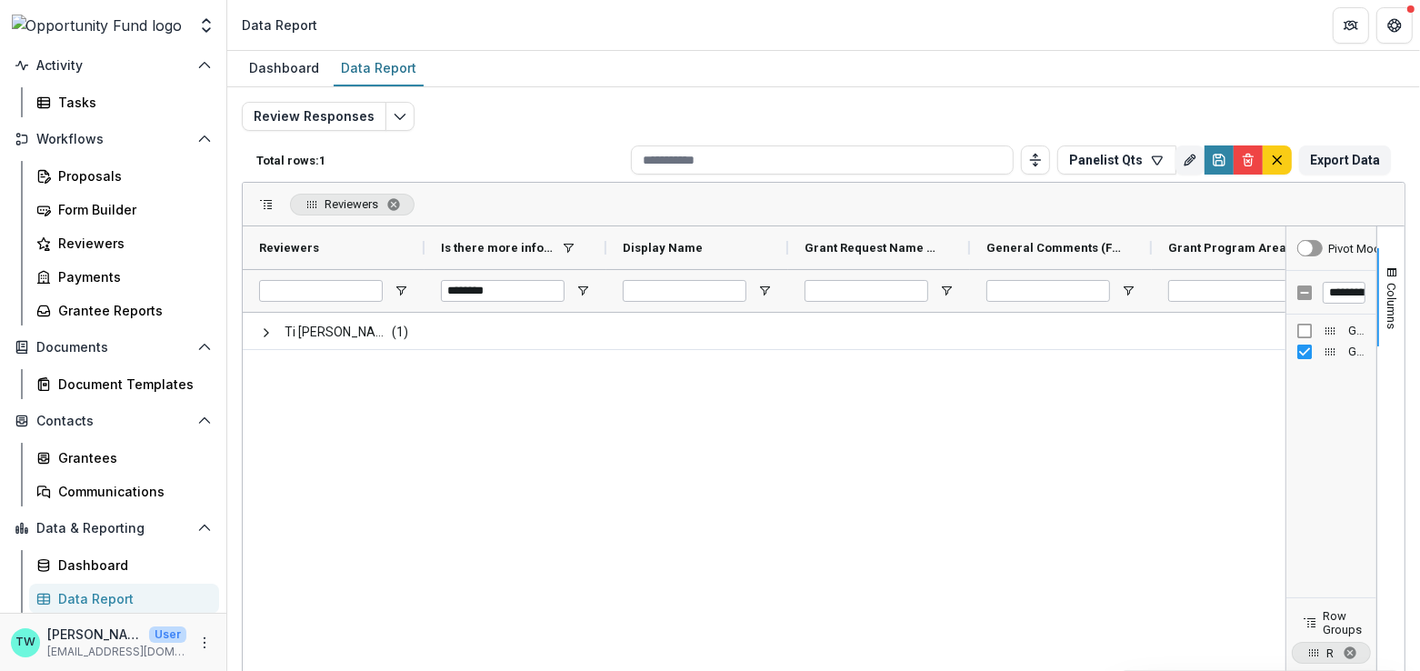
drag, startPoint x: 957, startPoint y: 402, endPoint x: 1484, endPoint y: 405, distance: 527.3
click at [1420, 405] on html "Skip to content Team Settings Admin Settings Data Report Search... ⌘ + K Notifi…" at bounding box center [710, 335] width 1420 height 671
click at [1393, 287] on span "Columns" at bounding box center [1392, 306] width 14 height 46
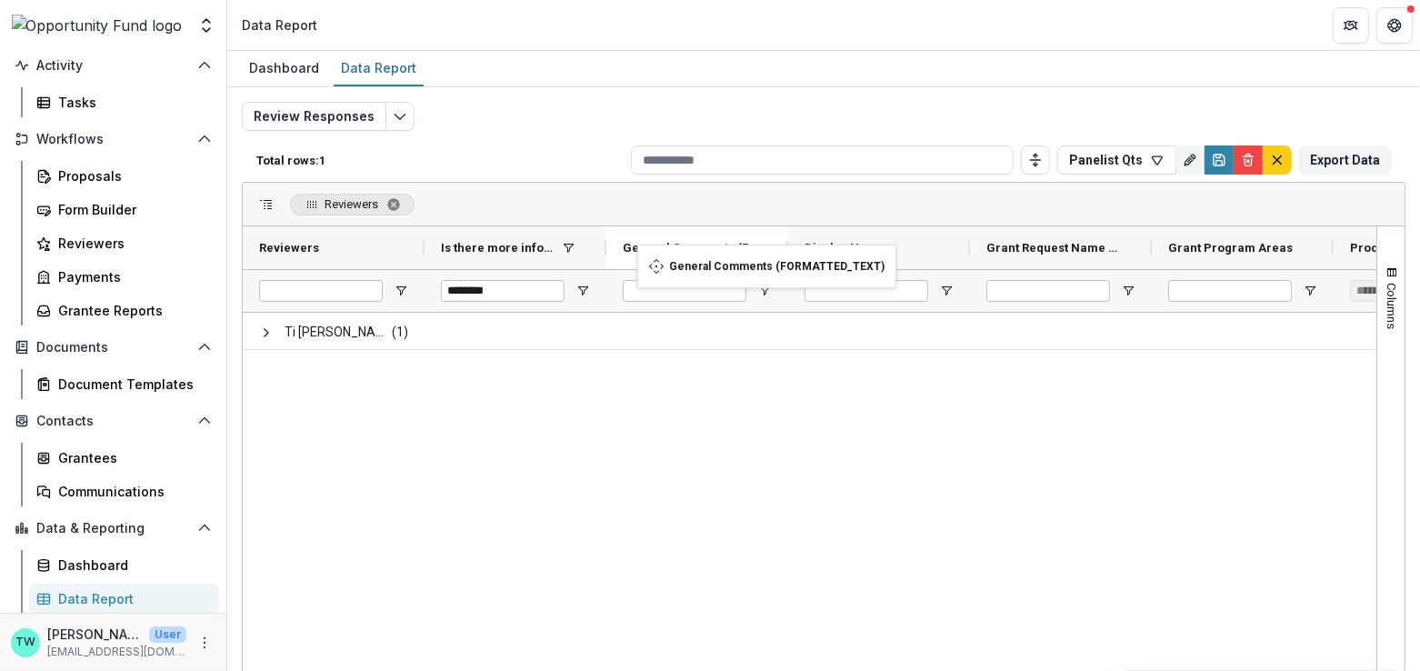
drag, startPoint x: 1049, startPoint y: 247, endPoint x: 646, endPoint y: 255, distance: 402.8
click at [395, 250] on span at bounding box center [401, 248] width 15 height 15
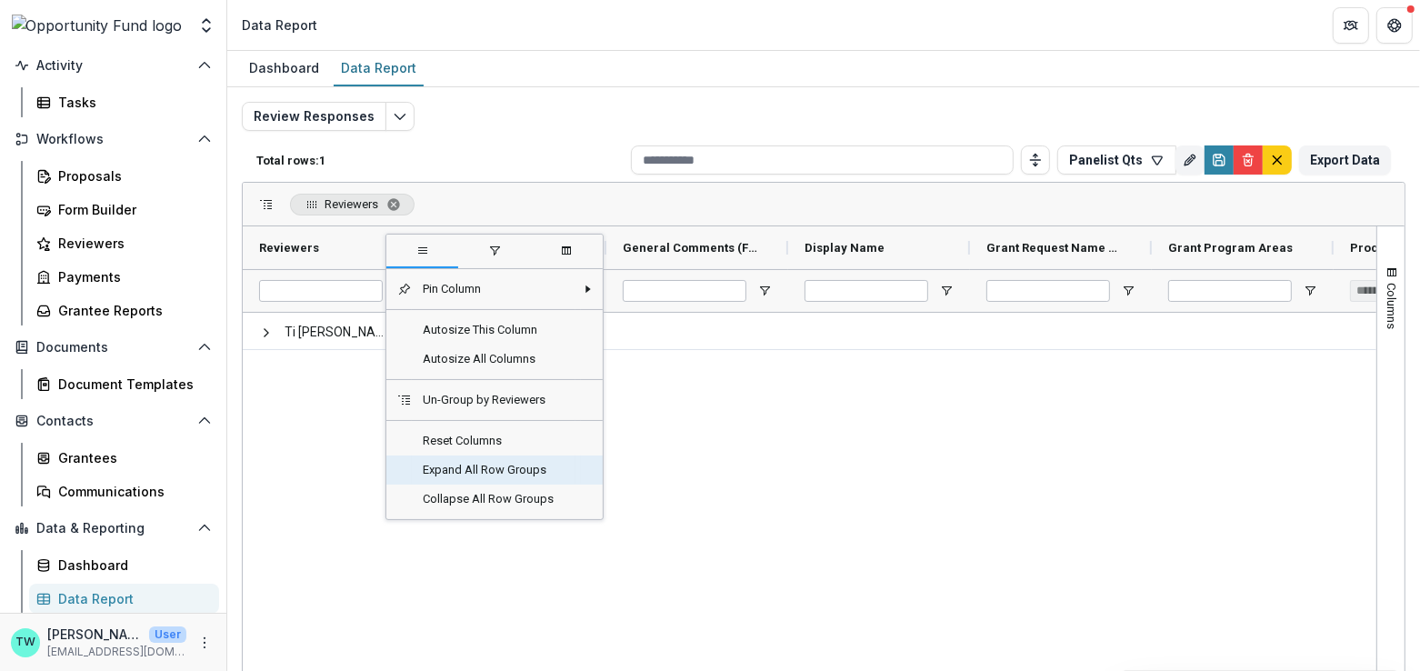
click at [459, 465] on span "Expand All Row Groups" at bounding box center [494, 469] width 164 height 29
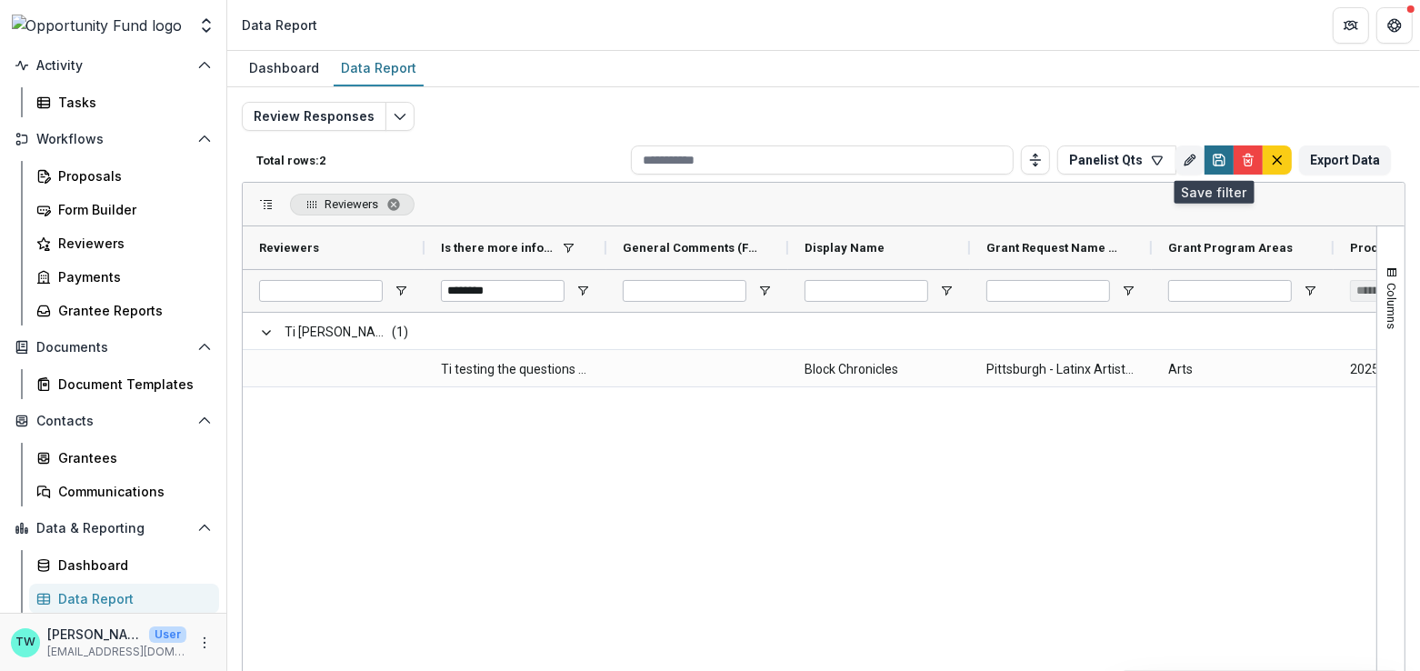
click at [1216, 161] on icon "Save" at bounding box center [1219, 163] width 6 height 5
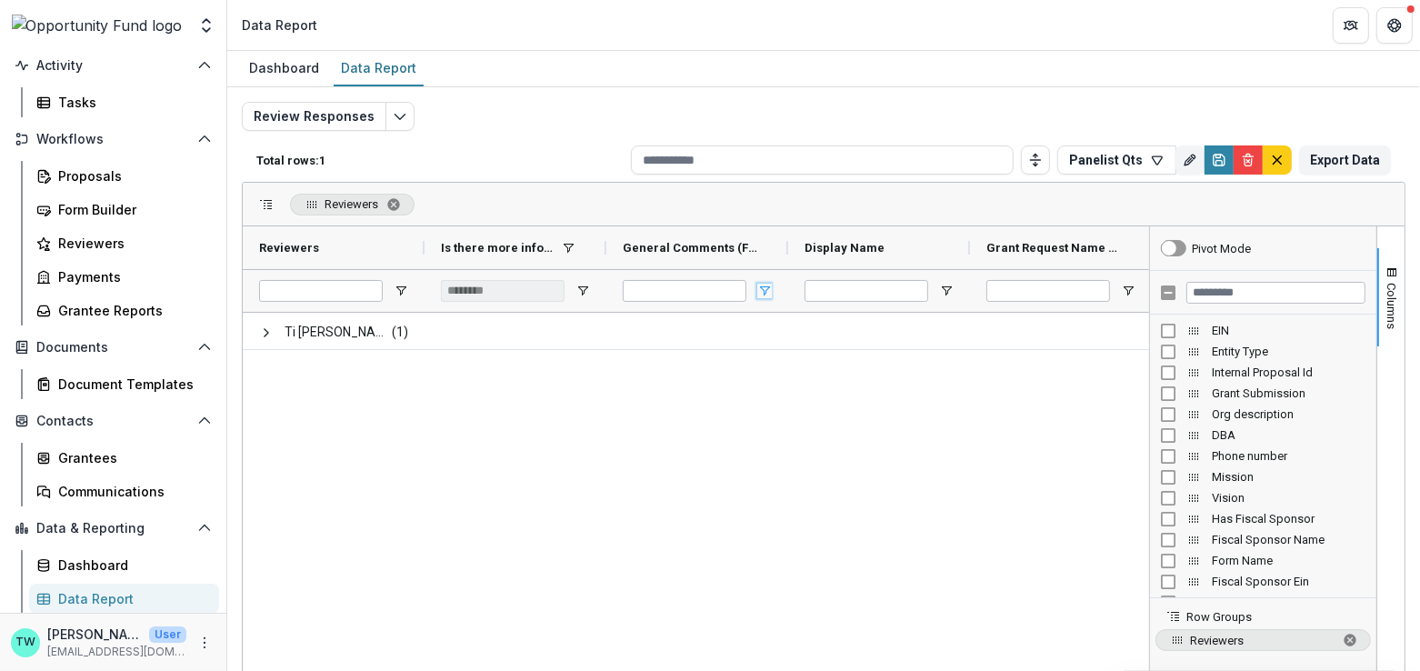
click at [764, 289] on span "Open Filter Menu" at bounding box center [764, 291] width 15 height 15
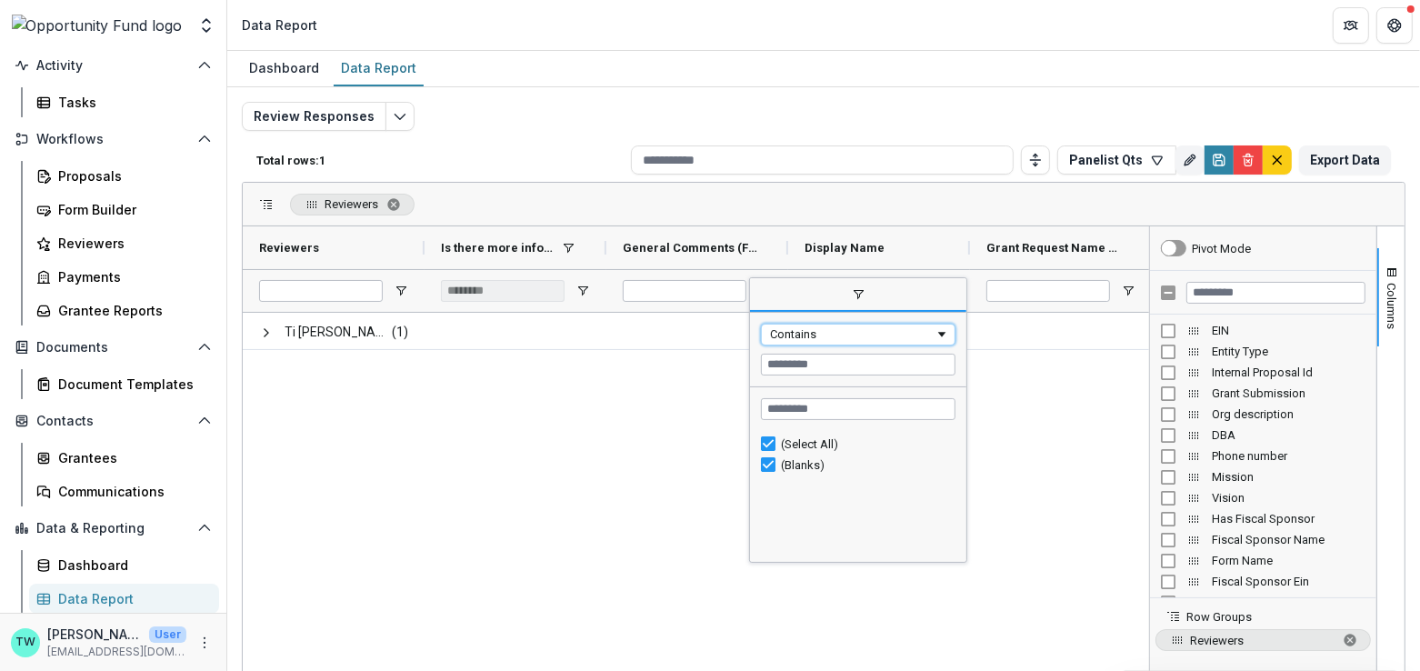
click at [943, 332] on span "Filtering operator" at bounding box center [941, 334] width 15 height 15
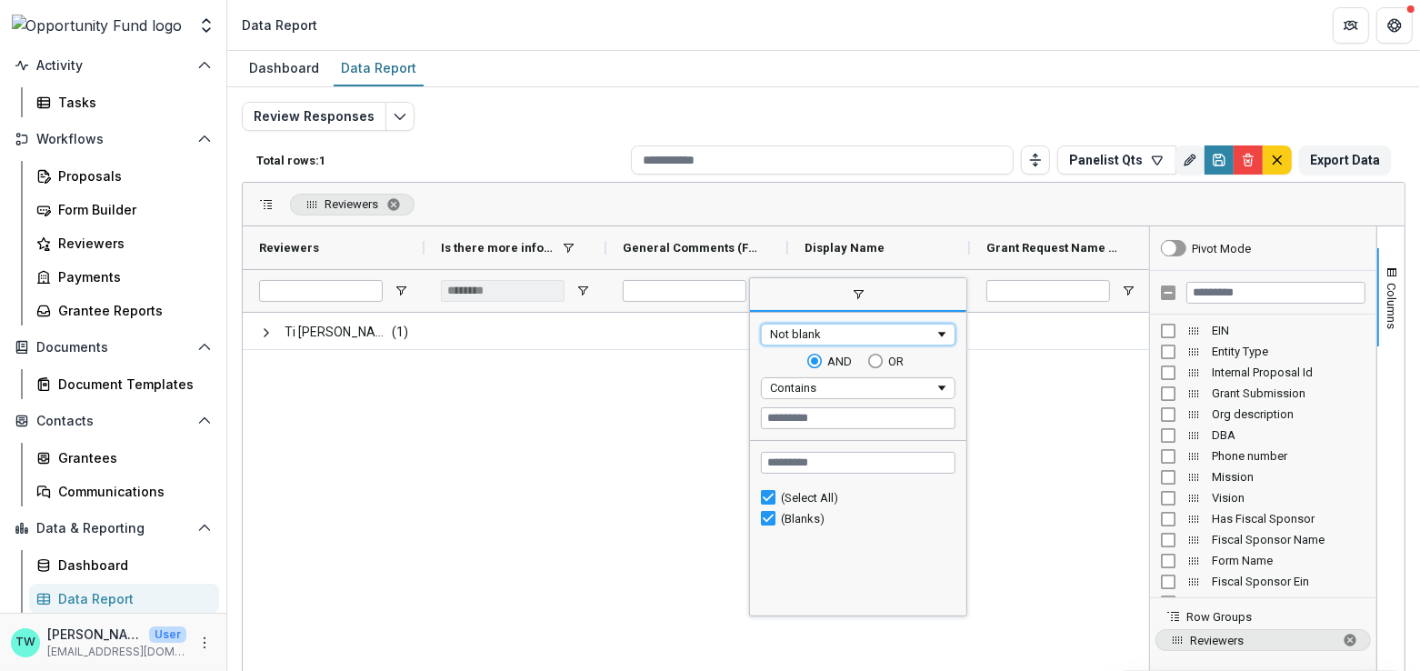
type input "********"
type input "***"
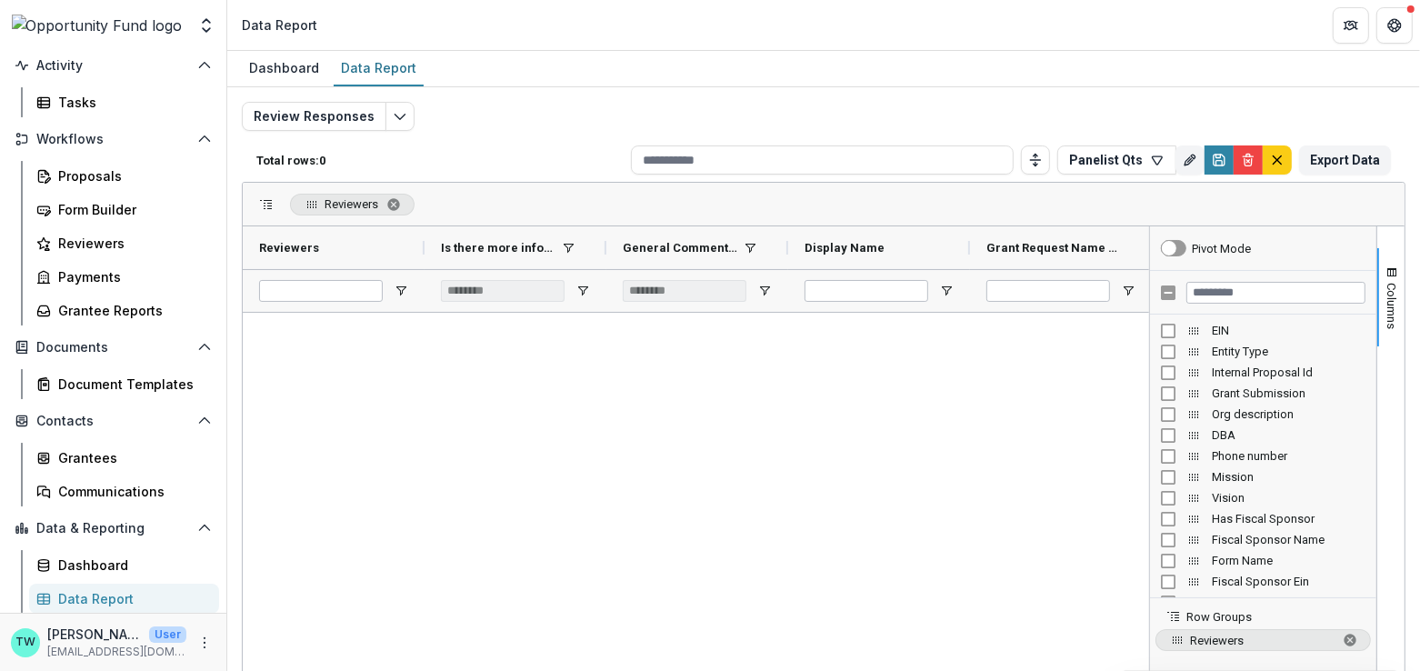
click at [677, 535] on div at bounding box center [696, 562] width 906 height 499
click at [582, 289] on span "Open Filter Menu" at bounding box center [582, 291] width 15 height 15
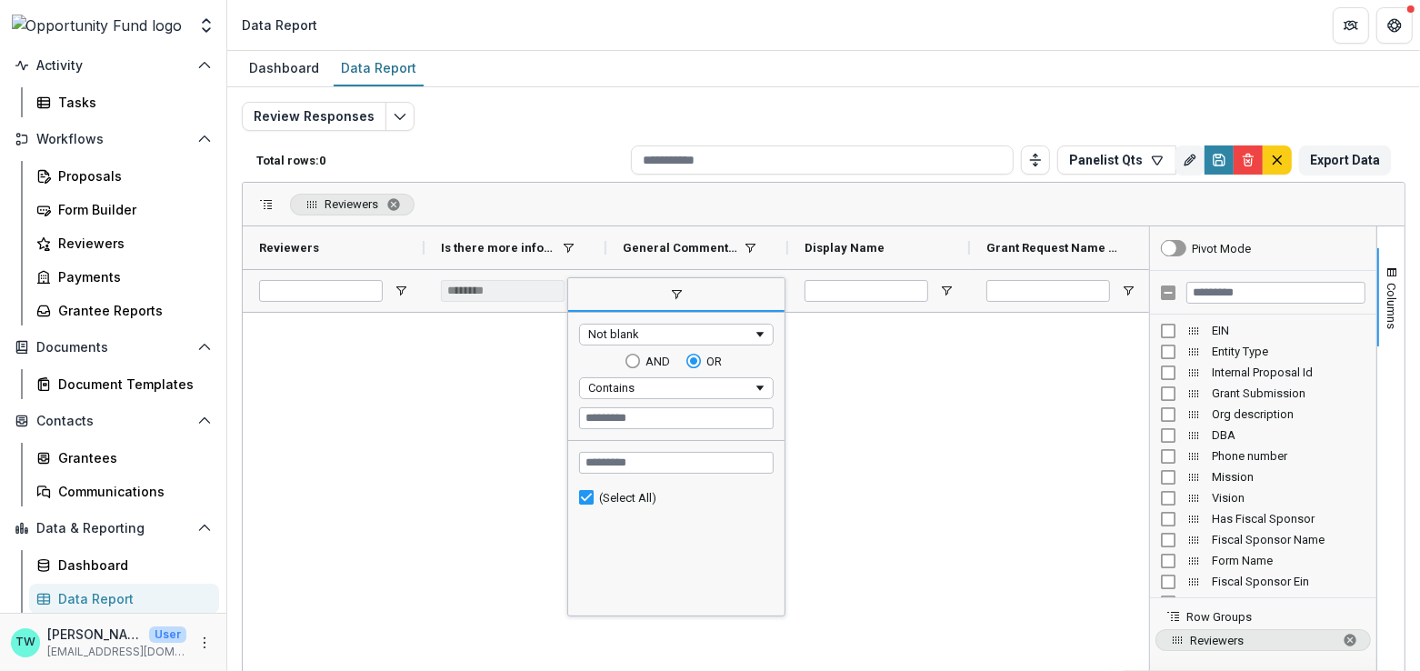
click at [721, 205] on div "Reviewers" at bounding box center [824, 205] width 1162 height 44
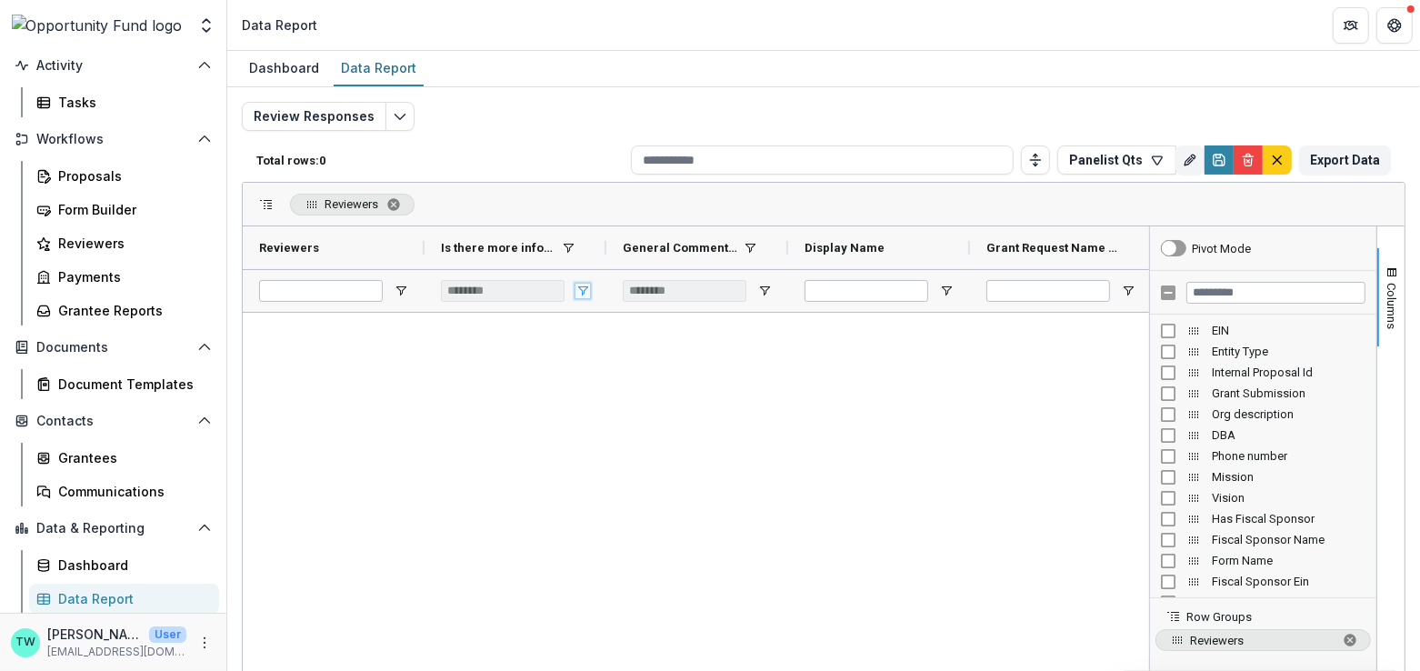
click at [582, 287] on span "Open Filter Menu" at bounding box center [582, 291] width 15 height 15
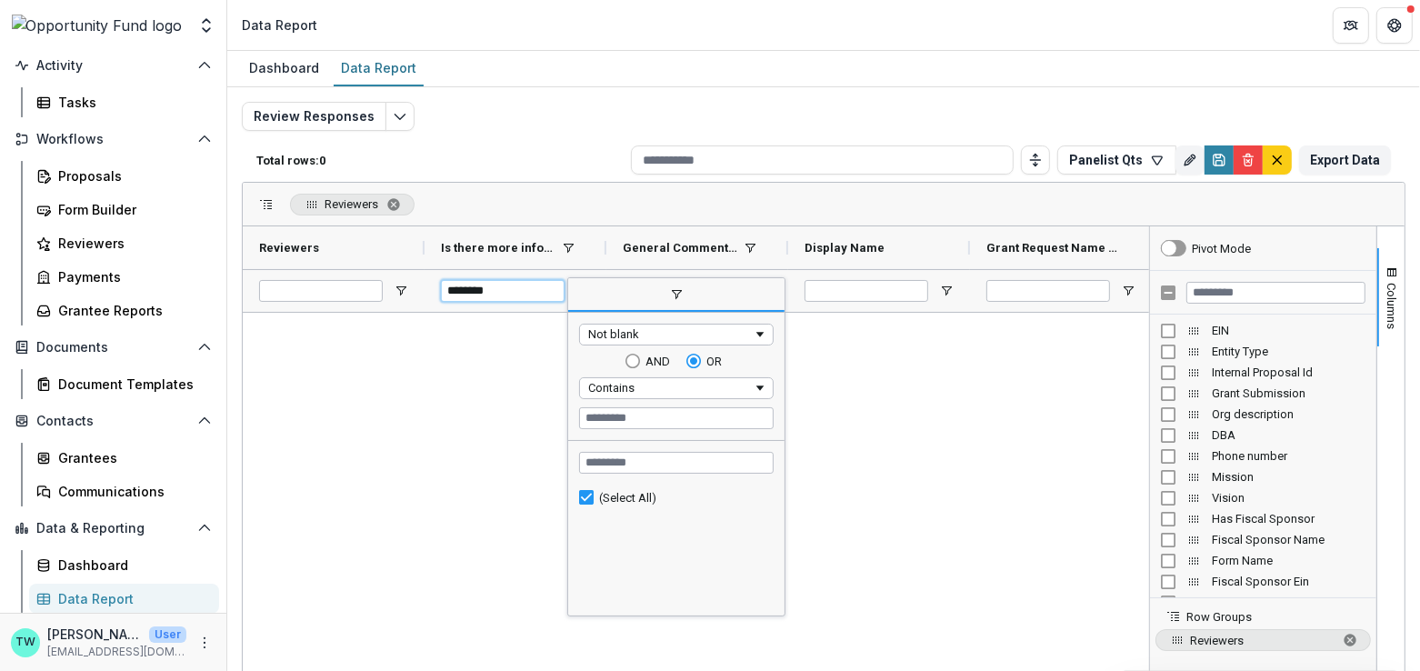
click at [535, 299] on input "********" at bounding box center [503, 291] width 124 height 22
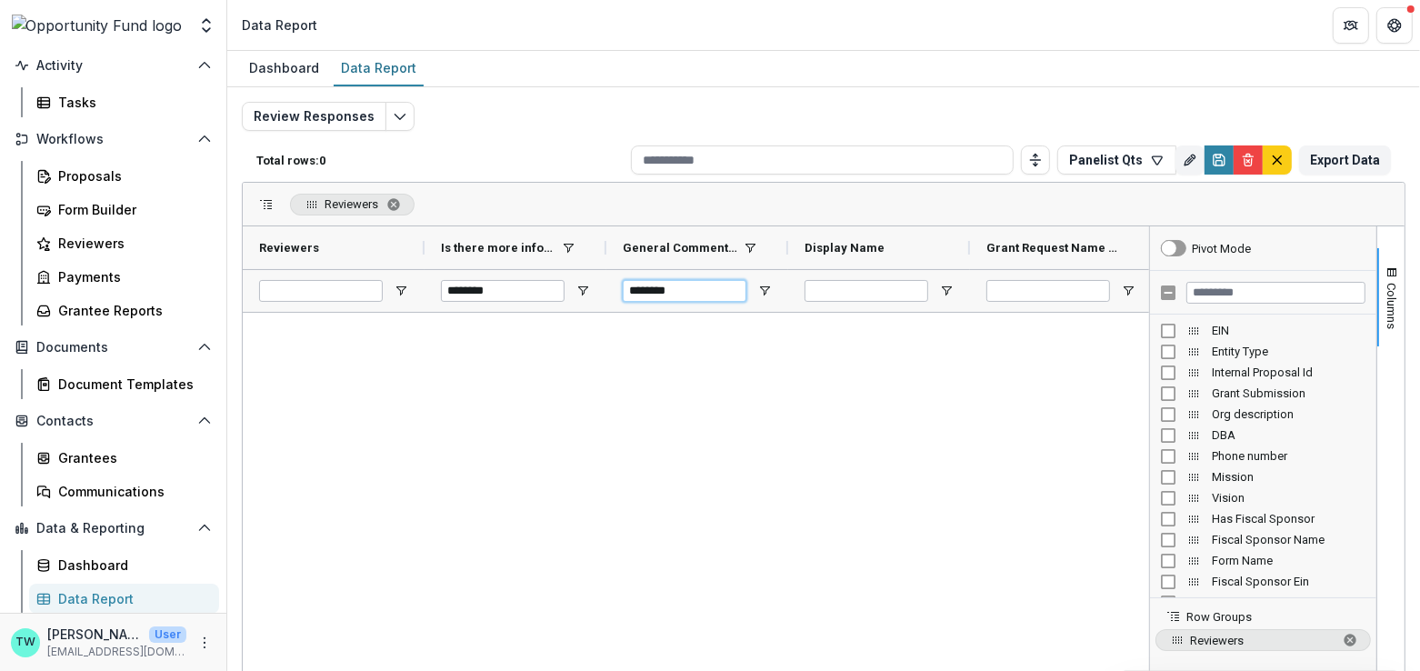
click at [707, 284] on input "********" at bounding box center [685, 291] width 124 height 22
click at [762, 291] on span "Open Filter Menu" at bounding box center [764, 291] width 15 height 15
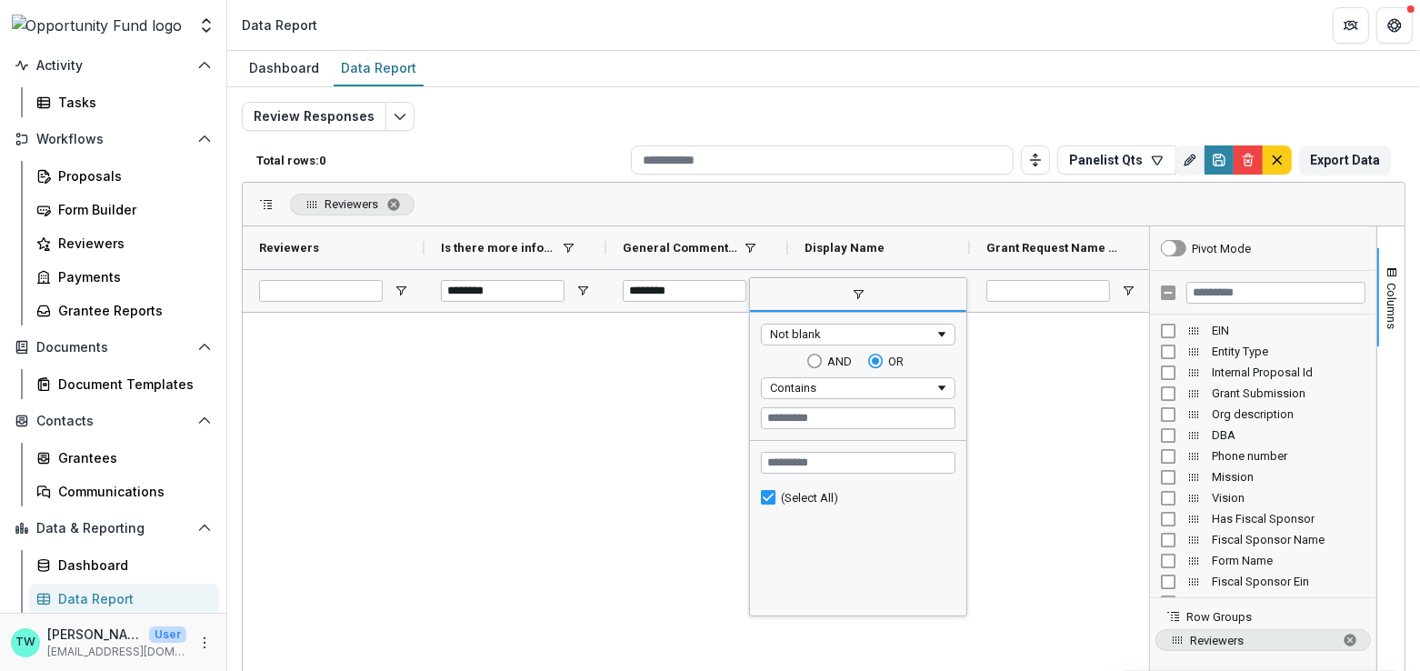
click at [651, 386] on div at bounding box center [696, 562] width 906 height 499
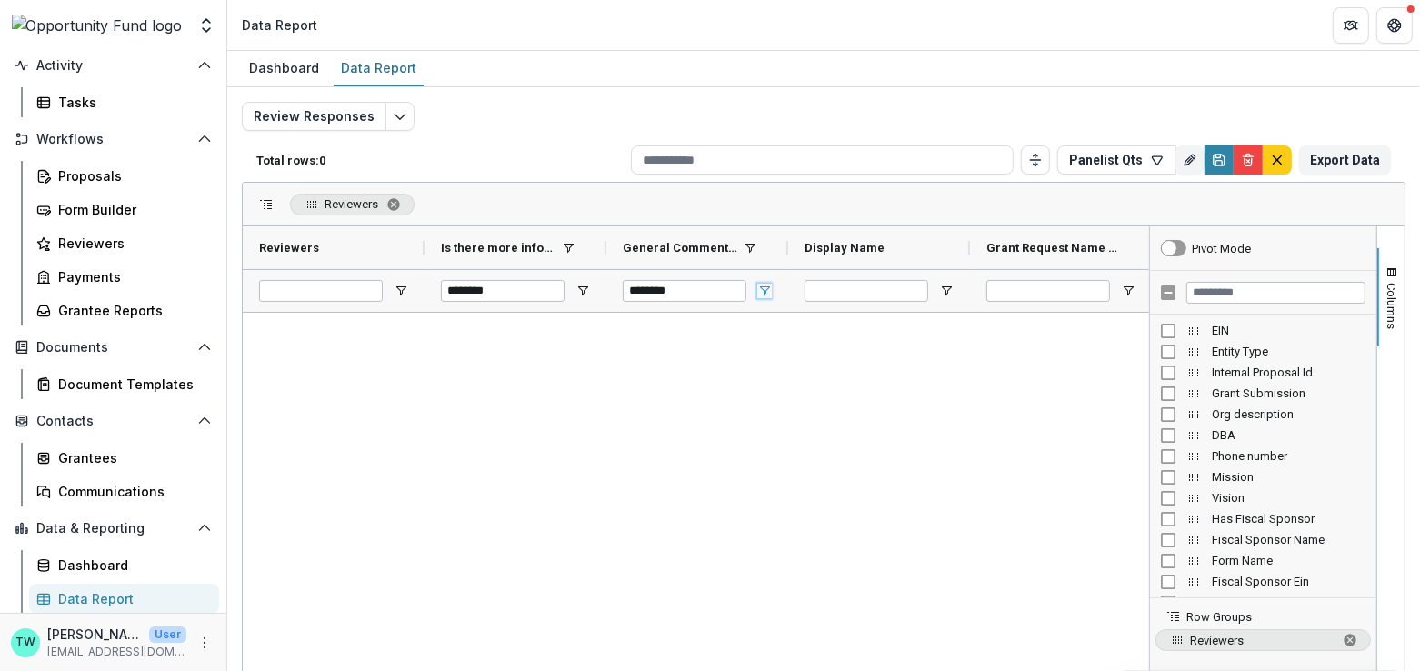
click at [766, 285] on span "Open Filter Menu" at bounding box center [764, 291] width 15 height 15
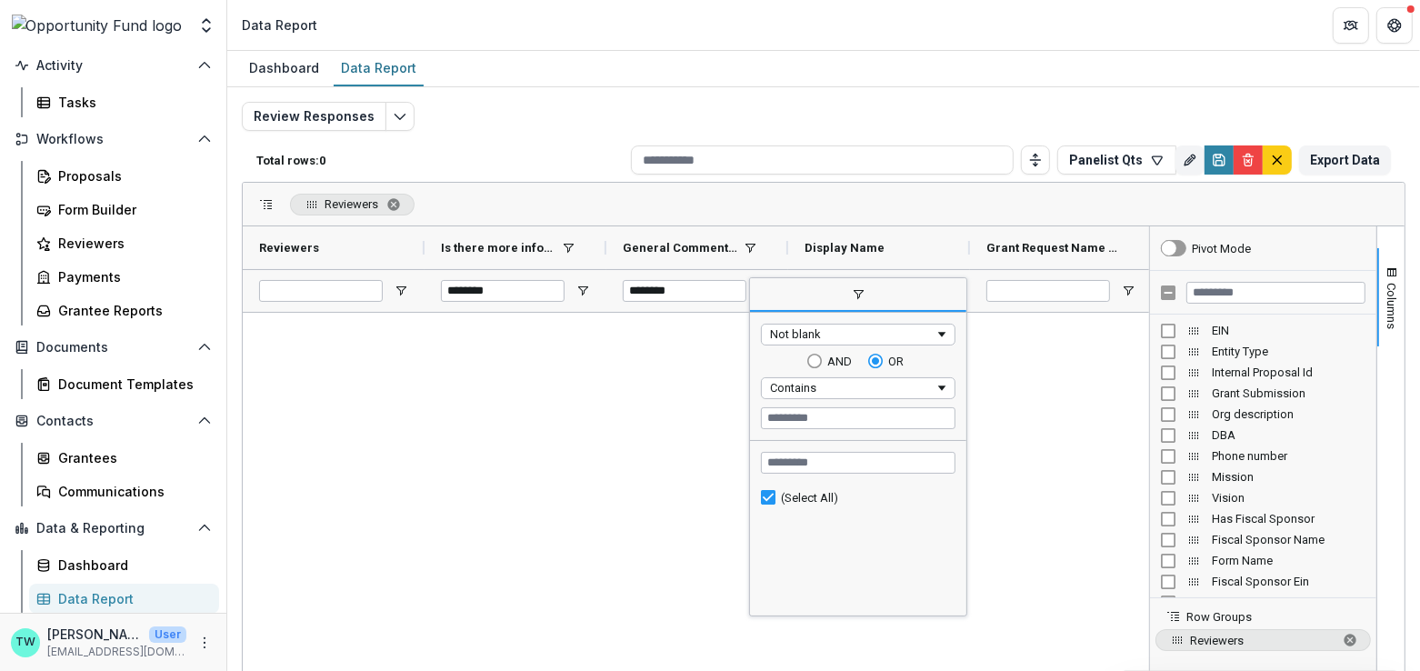
click at [944, 327] on span "Filtering operator" at bounding box center [941, 334] width 15 height 15
click at [810, 288] on span "filter" at bounding box center [858, 295] width 216 height 33
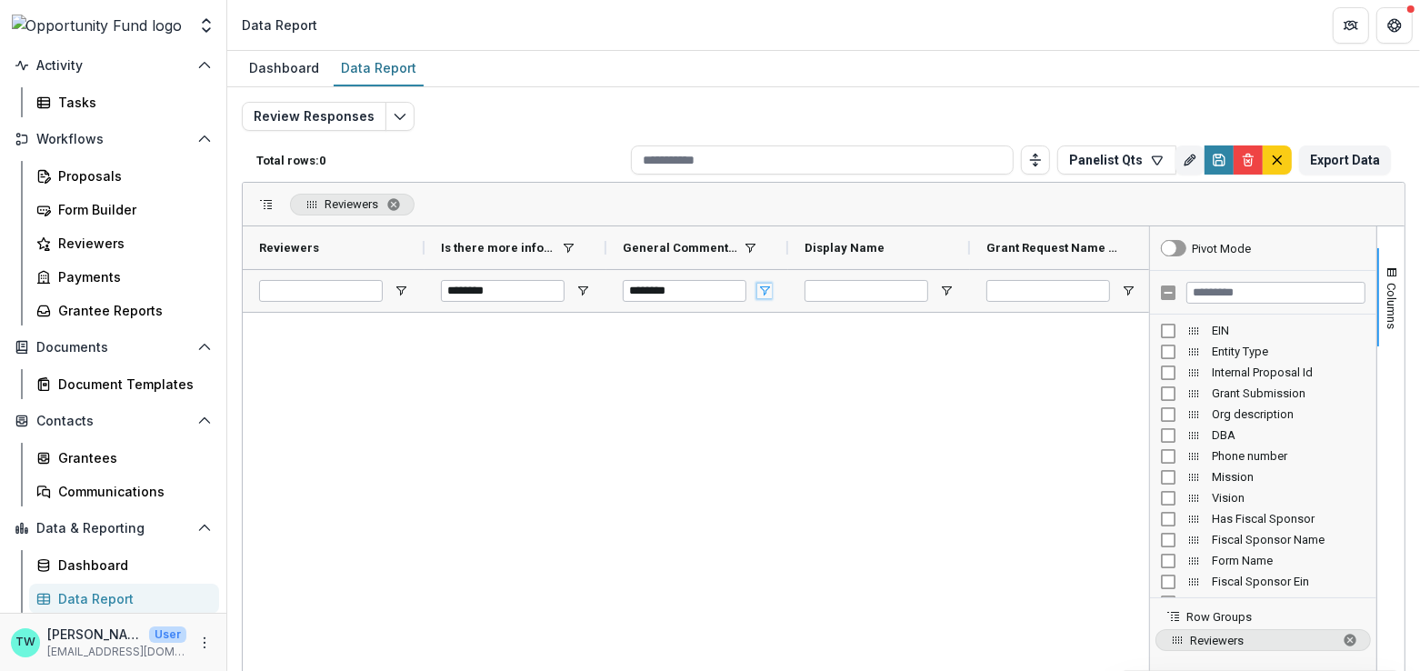
click at [763, 292] on span "Open Filter Menu" at bounding box center [764, 291] width 15 height 15
drag, startPoint x: 699, startPoint y: 286, endPoint x: 525, endPoint y: 294, distance: 173.8
click at [523, 294] on div "******** ********" at bounding box center [879, 290] width 1273 height 43
click at [612, 496] on div at bounding box center [696, 562] width 906 height 499
click at [680, 217] on div "Reviewers" at bounding box center [824, 205] width 1162 height 44
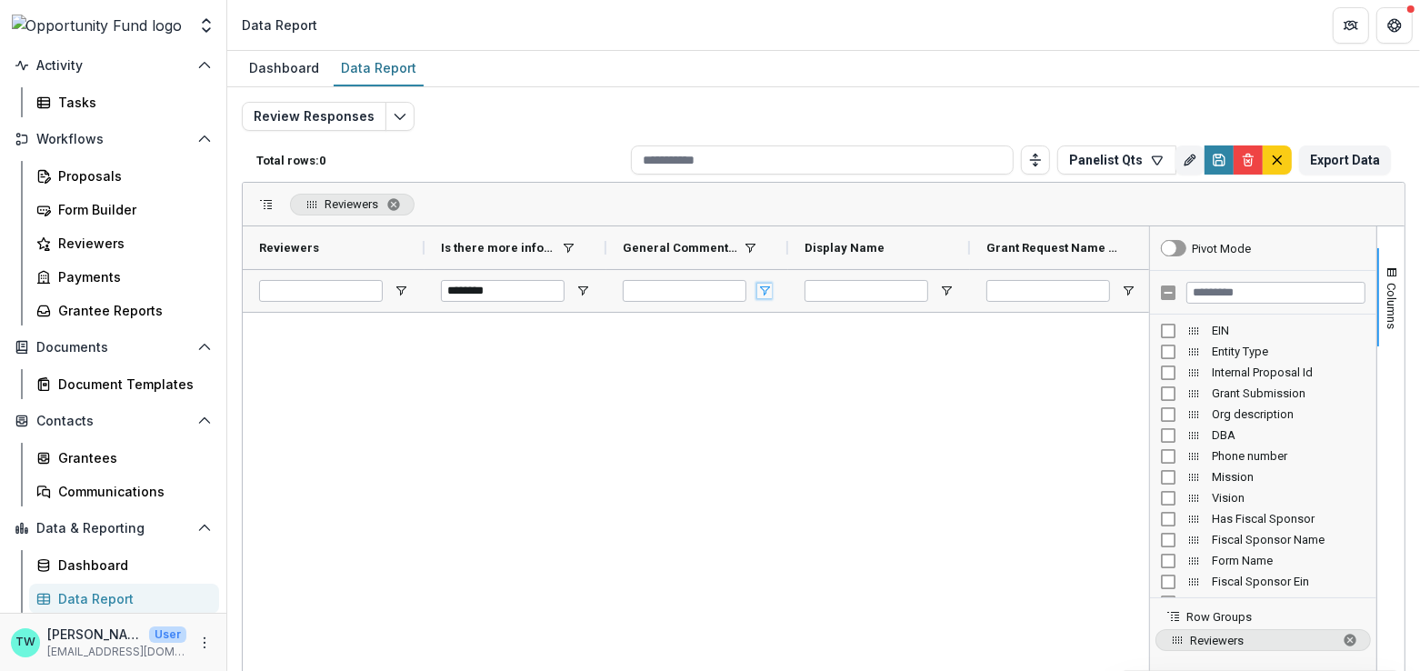
click at [769, 285] on span "Open Filter Menu" at bounding box center [764, 291] width 15 height 15
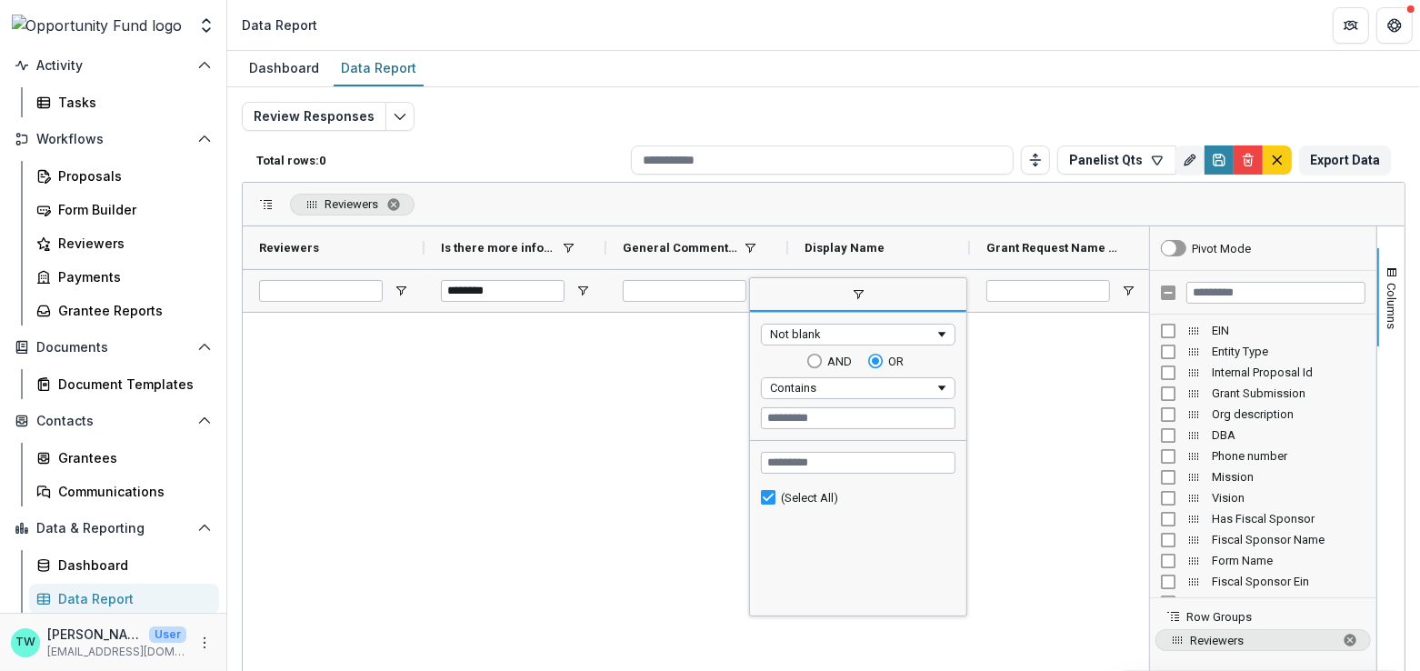
click at [868, 329] on div "Not blank" at bounding box center [852, 334] width 165 height 14
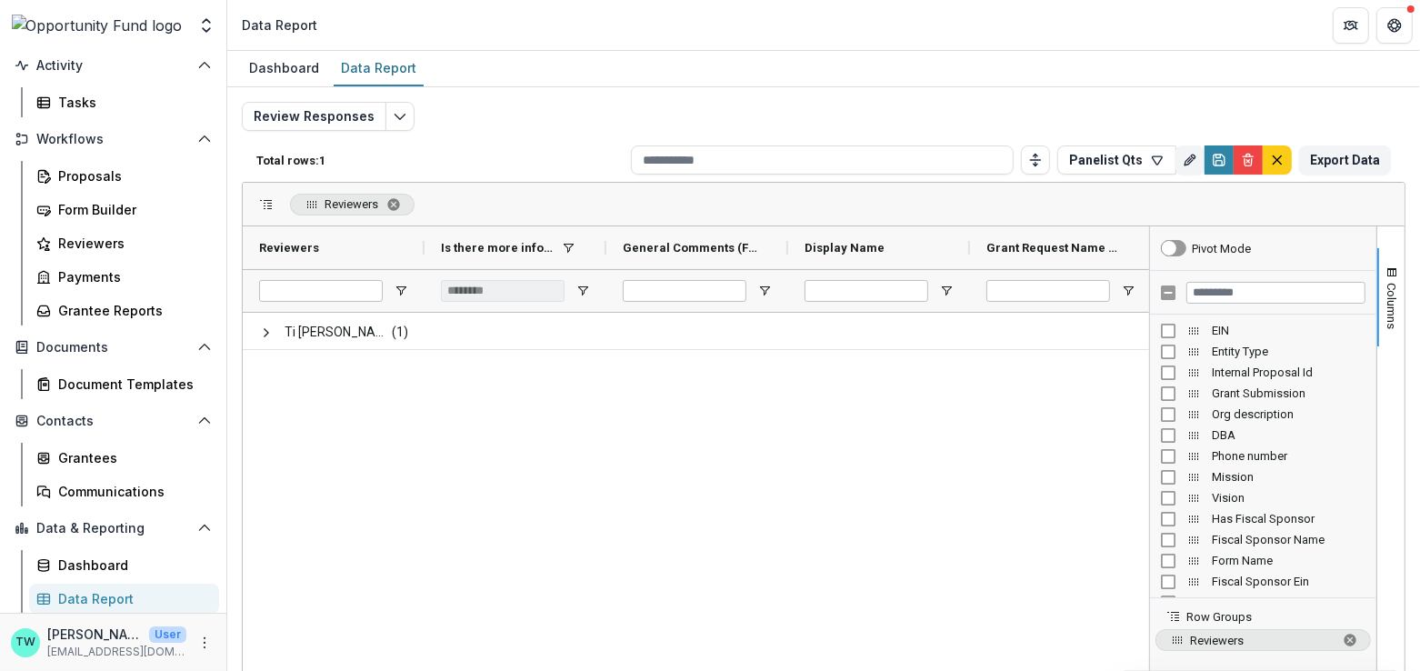
click at [775, 204] on div "Reviewers" at bounding box center [824, 205] width 1162 height 44
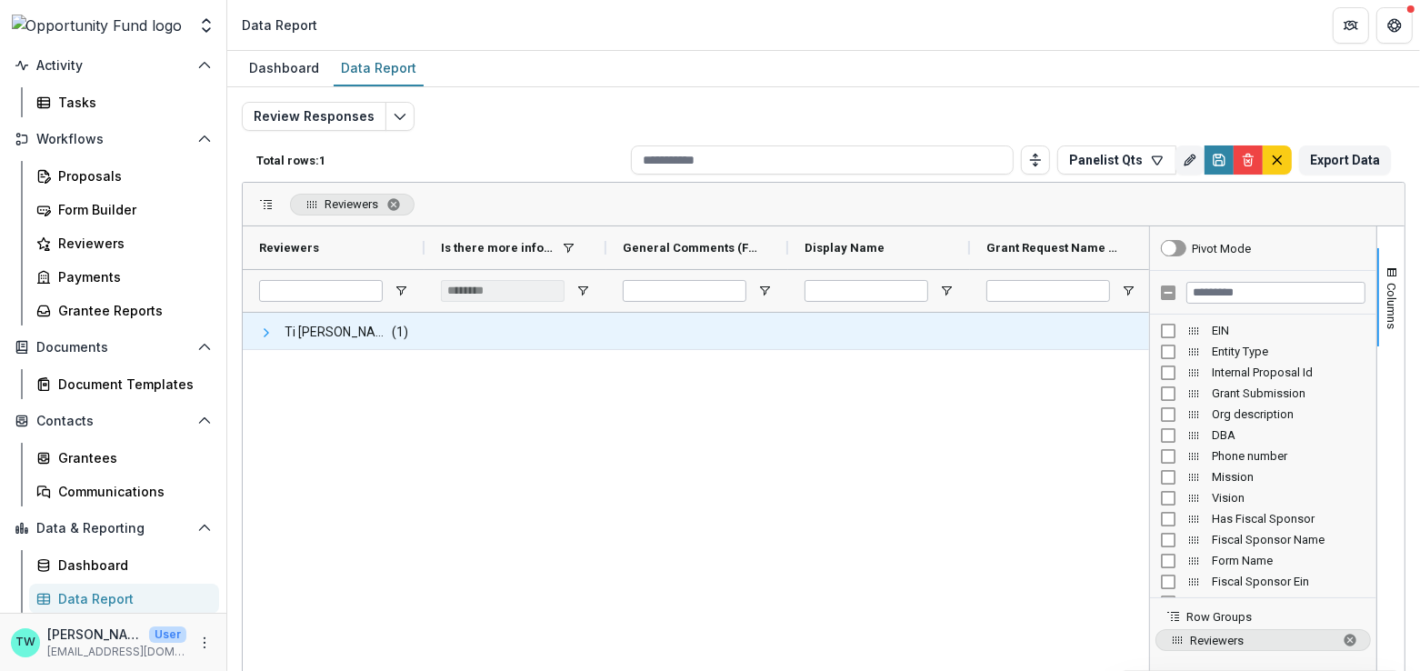
click at [262, 328] on span at bounding box center [266, 332] width 15 height 15
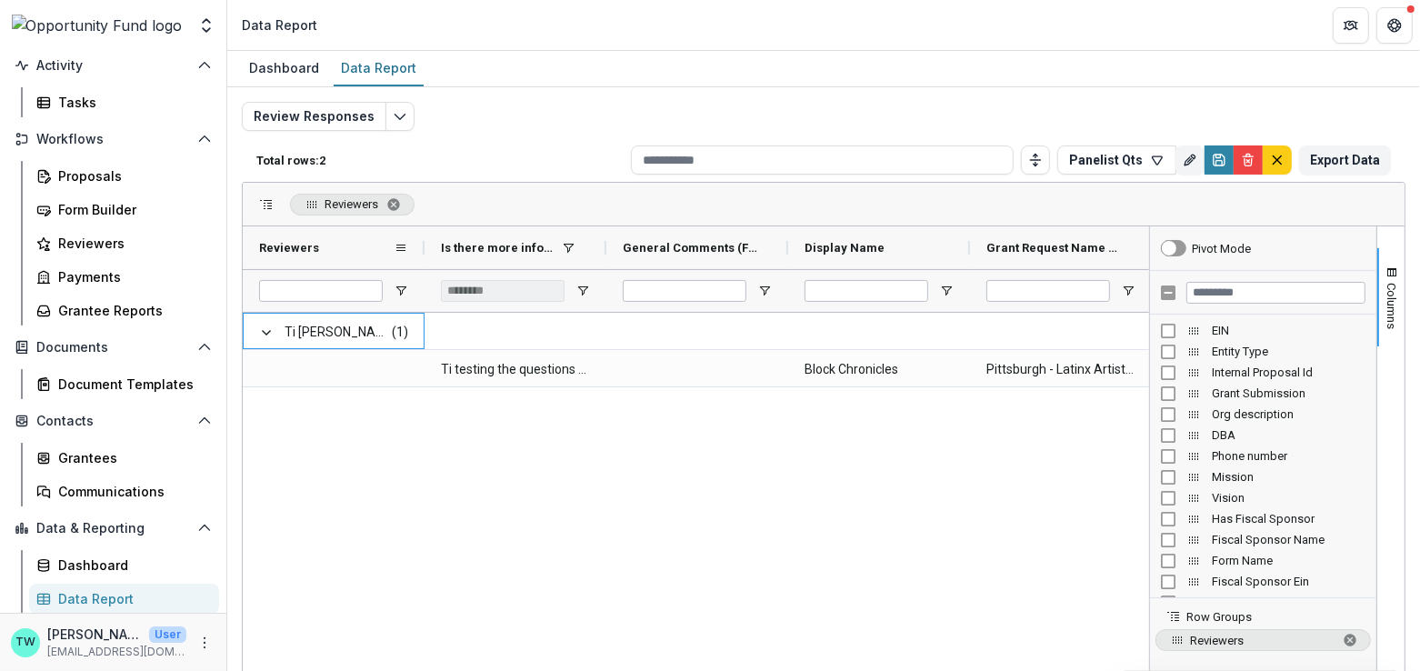
click at [387, 254] on div "Reviewers" at bounding box center [326, 248] width 135 height 34
click at [397, 248] on span at bounding box center [401, 248] width 15 height 15
click at [345, 245] on div "Reviewers 1" at bounding box center [326, 248] width 135 height 34
click at [401, 245] on span at bounding box center [401, 248] width 15 height 15
click at [365, 235] on div "Reviewers 1" at bounding box center [326, 248] width 135 height 34
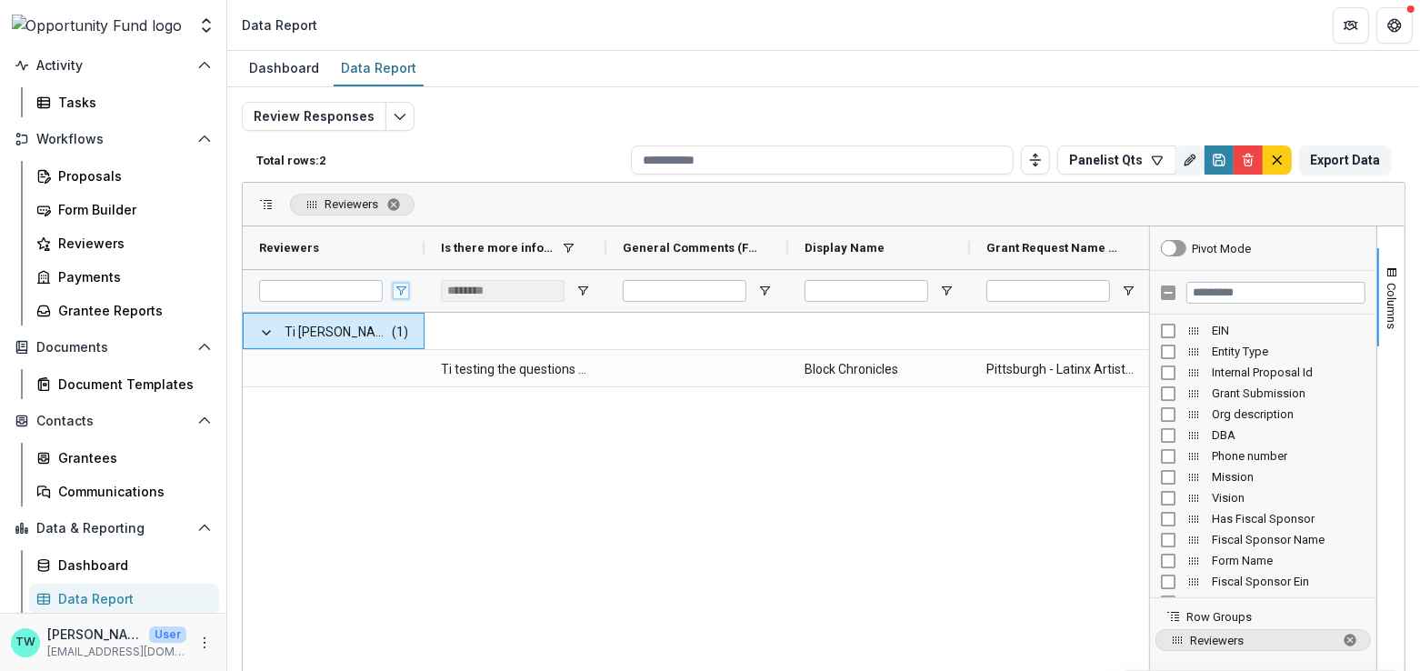
click at [400, 289] on span "Open Filter Menu" at bounding box center [401, 291] width 15 height 15
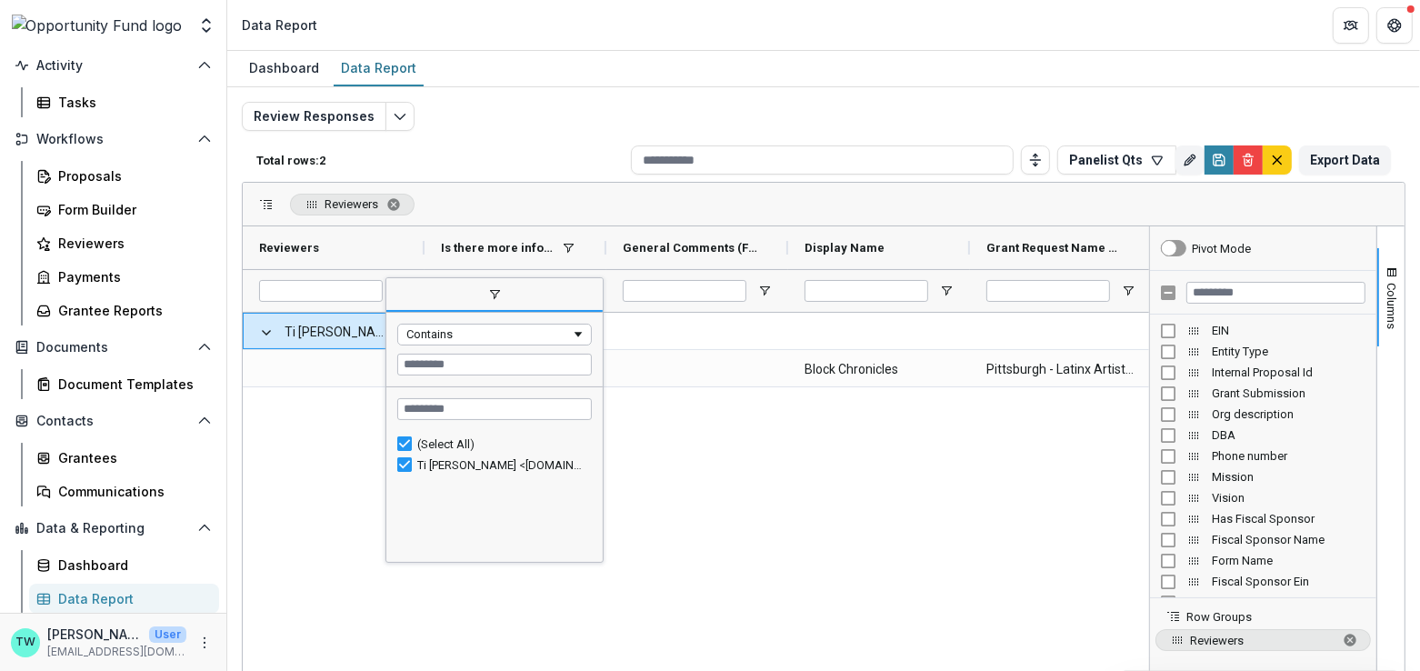
click at [400, 289] on span "filter" at bounding box center [494, 295] width 216 height 33
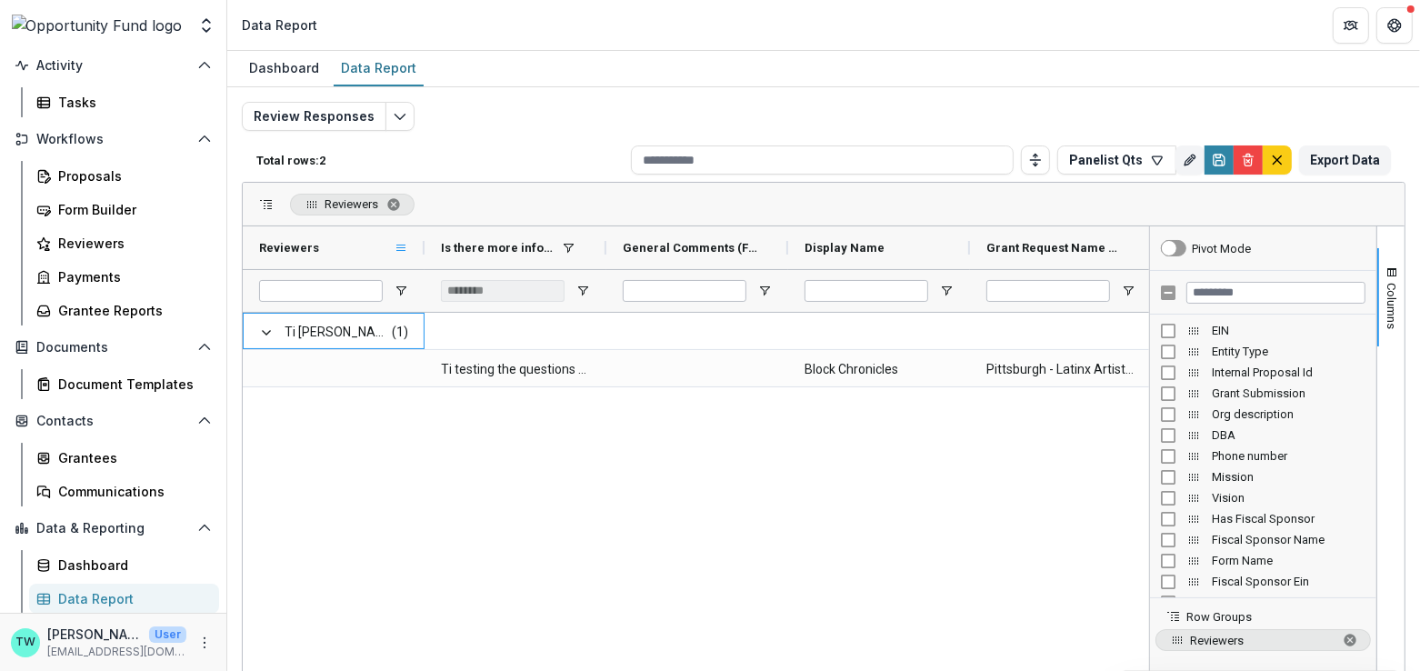
click at [403, 251] on span at bounding box center [401, 248] width 15 height 15
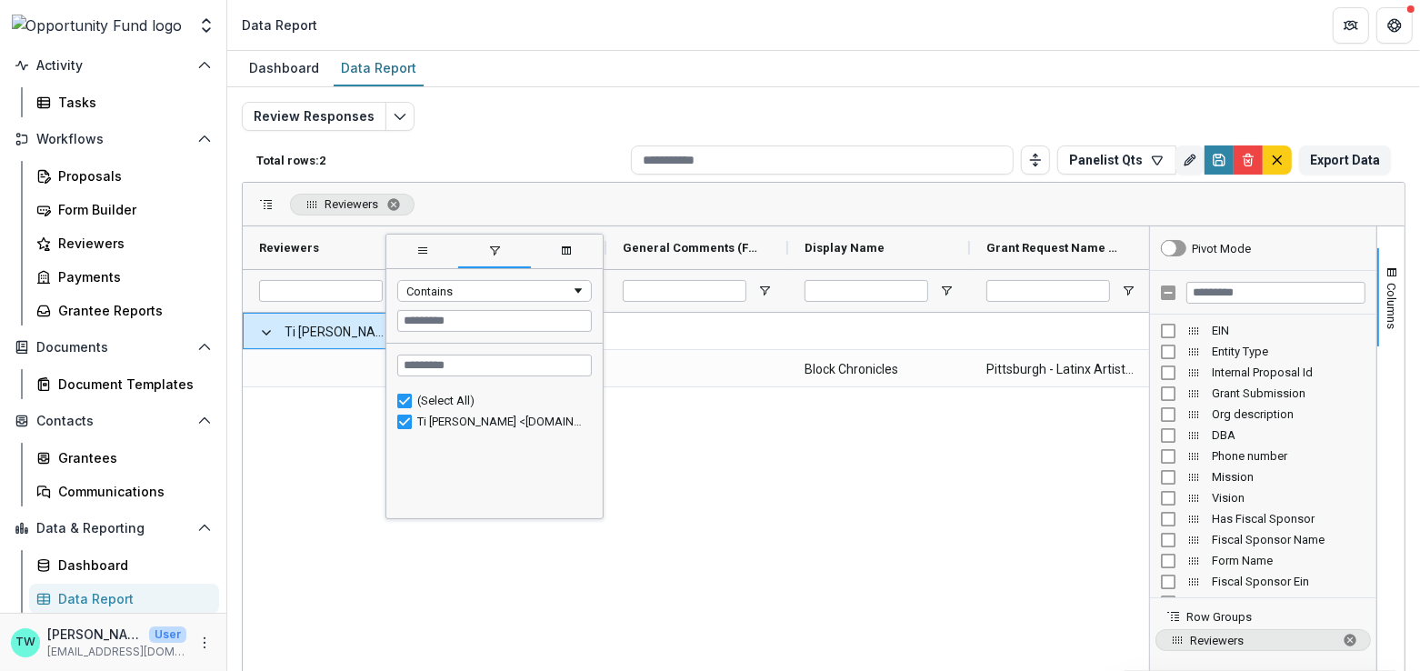
click at [403, 251] on span "general" at bounding box center [422, 251] width 72 height 33
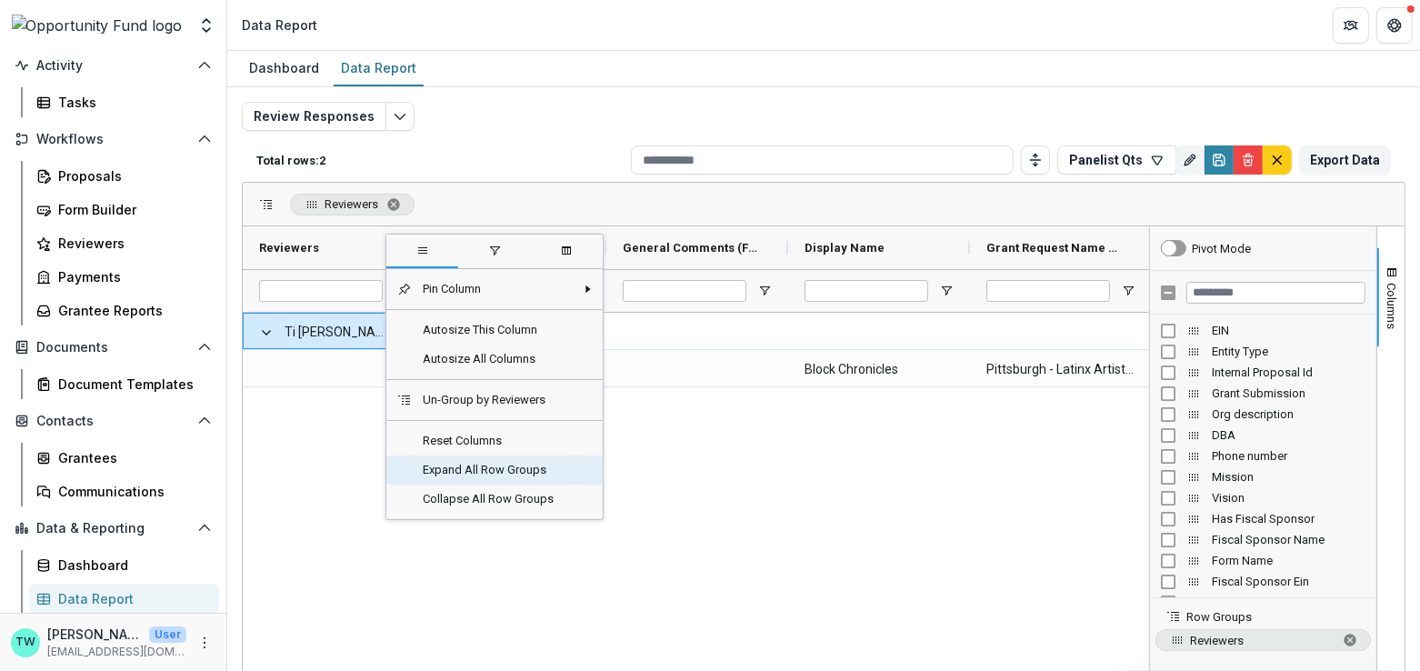
click at [465, 469] on span "Expand All Row Groups" at bounding box center [494, 469] width 164 height 29
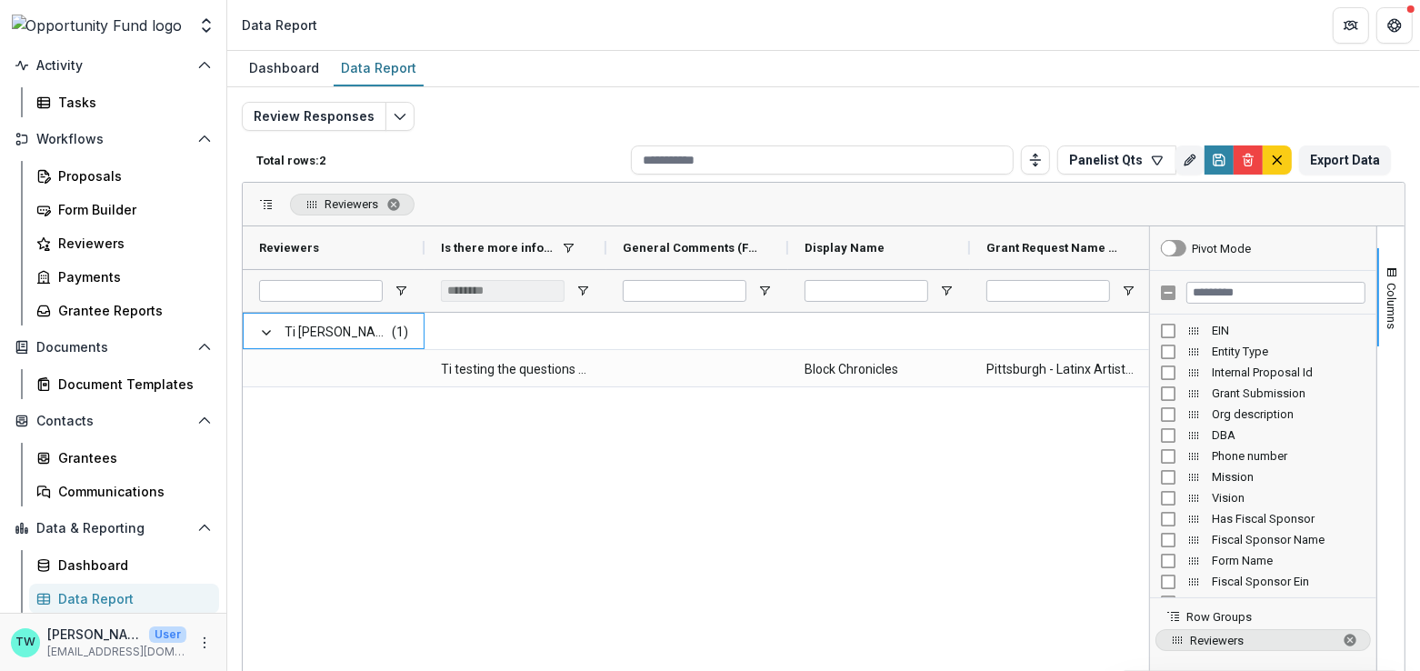
click at [418, 536] on div "Ti [PERSON_NAME] <[DOMAIN_NAME][EMAIL_ADDRESS][DOMAIN_NAME]> <[DOMAIN_NAME][EMA…" at bounding box center [696, 562] width 906 height 499
click at [1216, 161] on icon "Save" at bounding box center [1219, 163] width 6 height 5
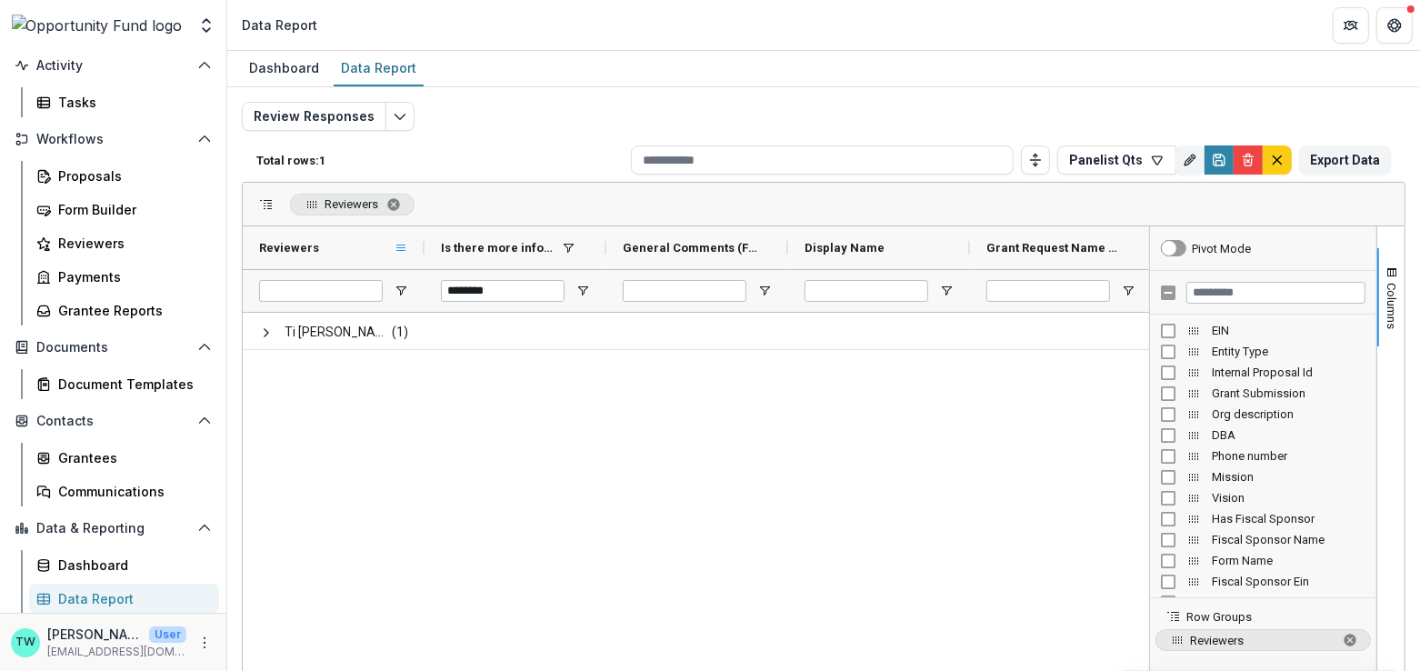
click at [405, 249] on span at bounding box center [401, 248] width 15 height 15
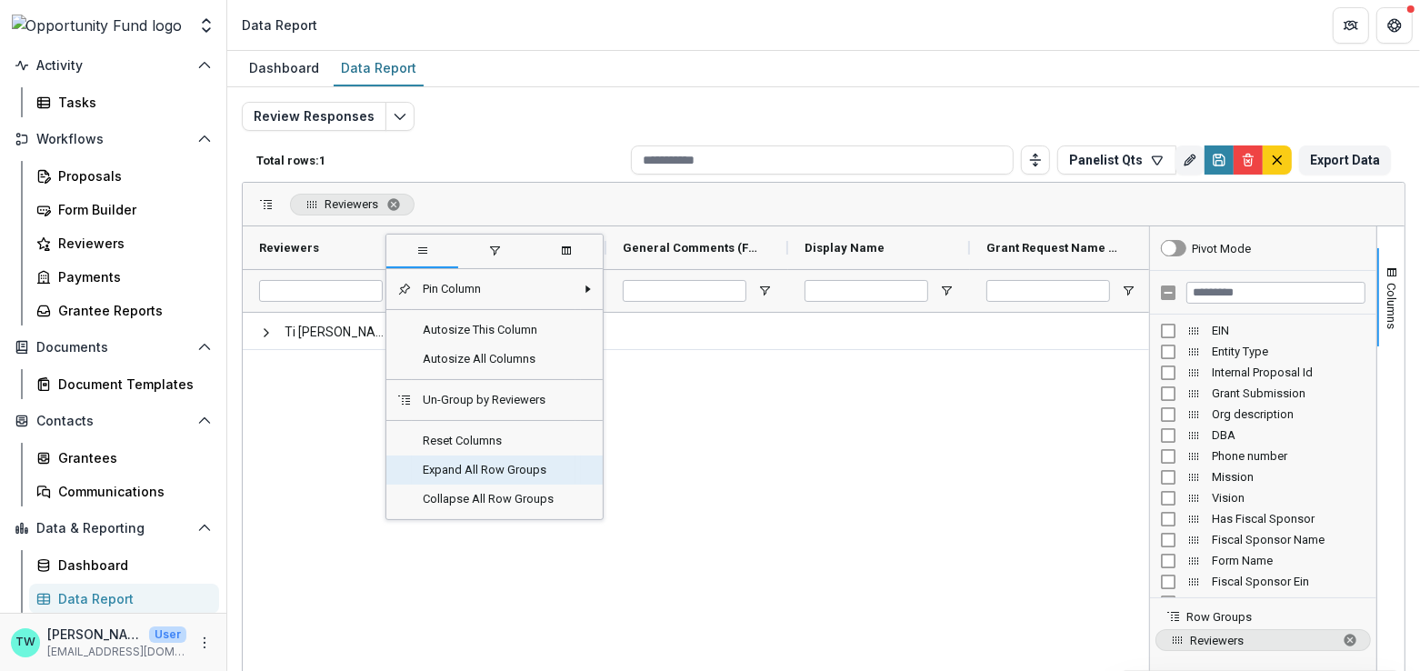
click at [435, 469] on span "Expand All Row Groups" at bounding box center [494, 469] width 164 height 29
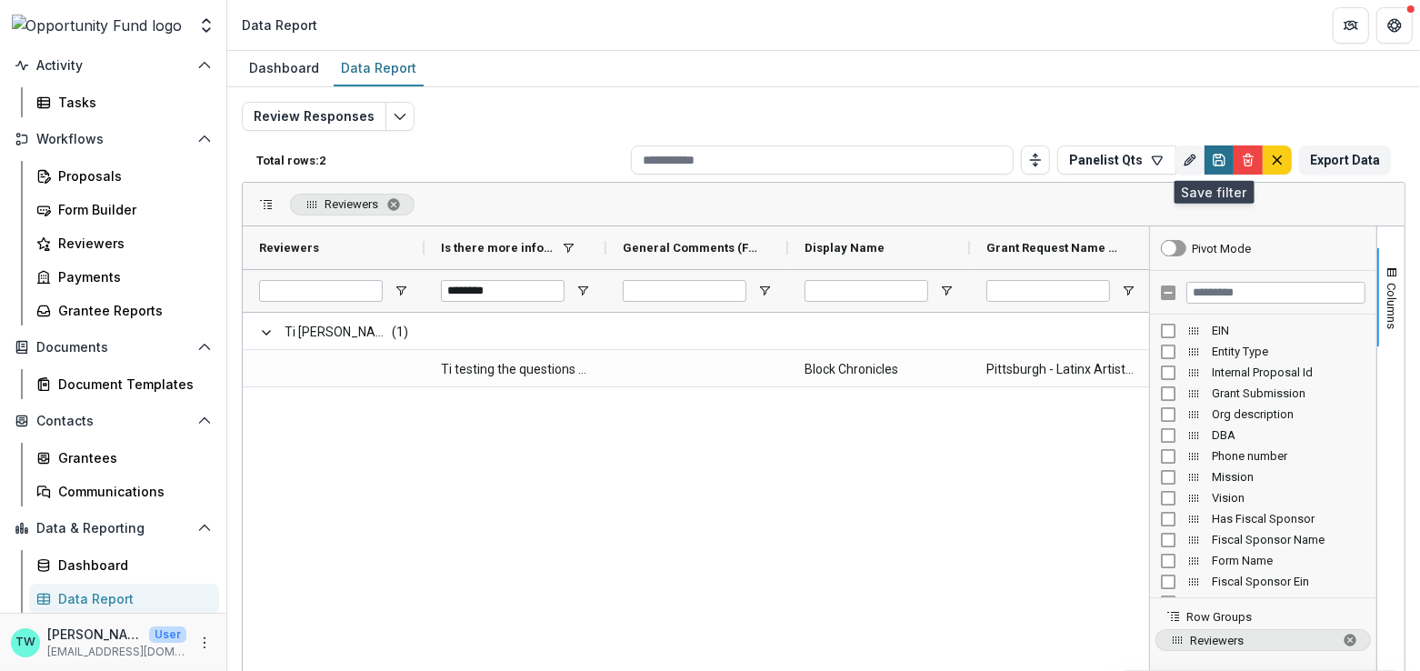
click at [1214, 164] on icon "Save" at bounding box center [1219, 160] width 11 height 11
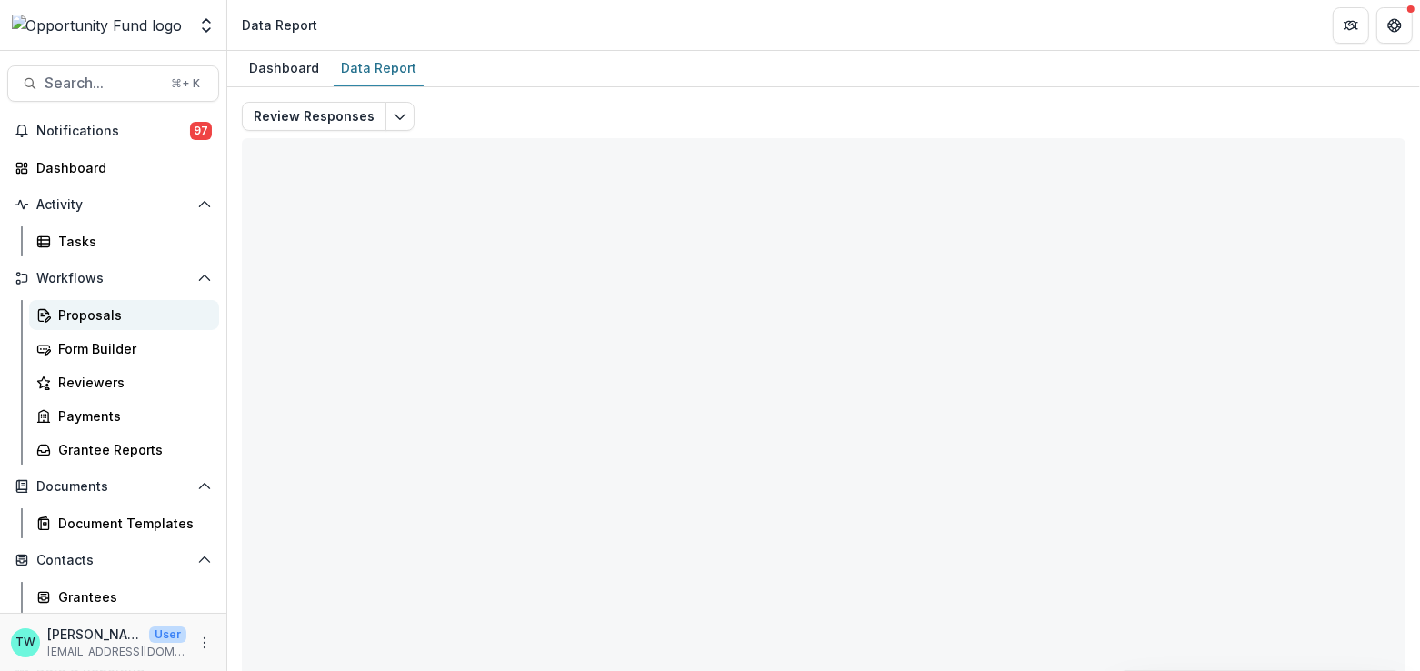
click at [84, 320] on div "Proposals" at bounding box center [131, 314] width 146 height 19
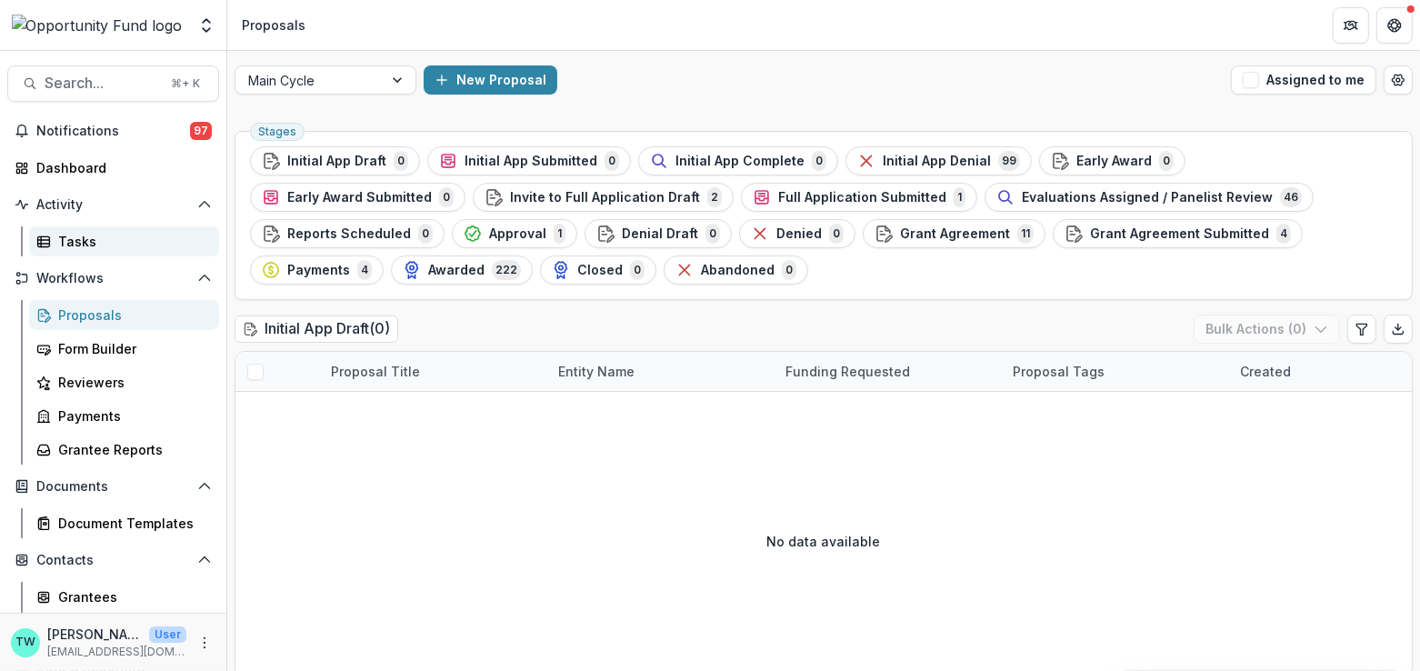
click at [86, 236] on div "Tasks" at bounding box center [131, 241] width 146 height 19
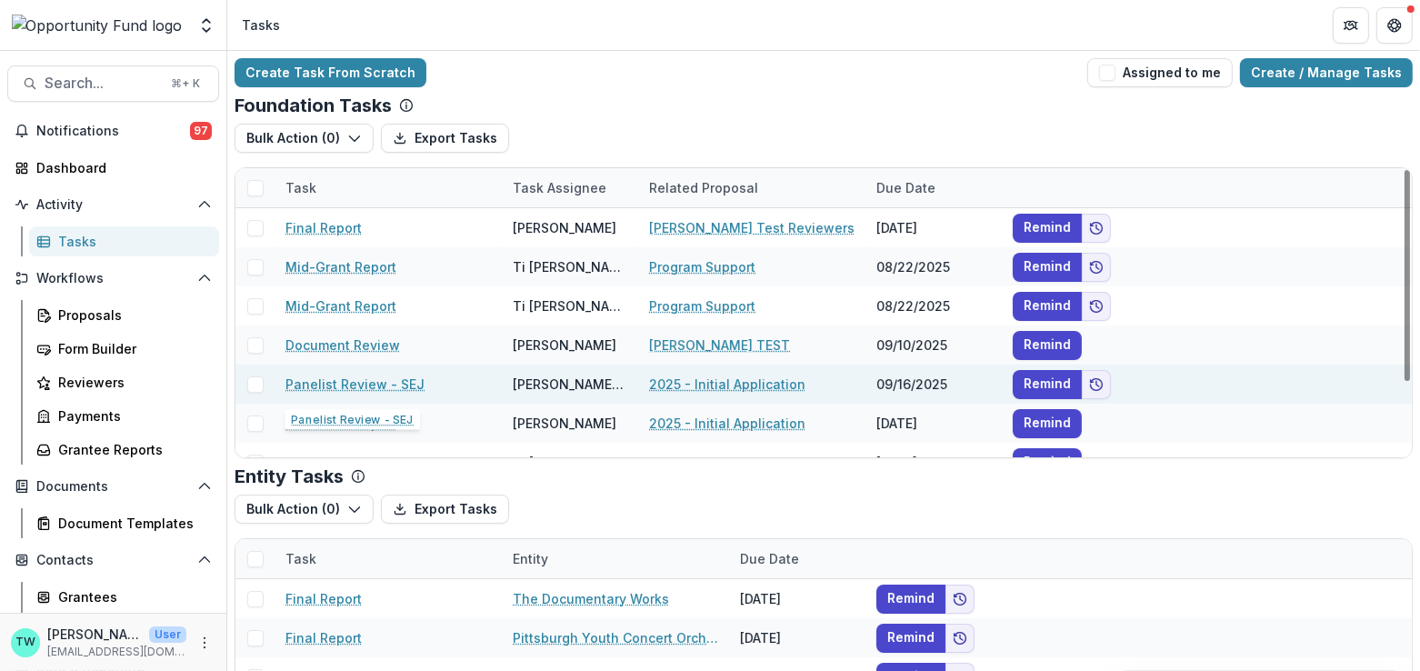
click at [358, 384] on link "Panelist Review - SEJ" at bounding box center [354, 384] width 139 height 19
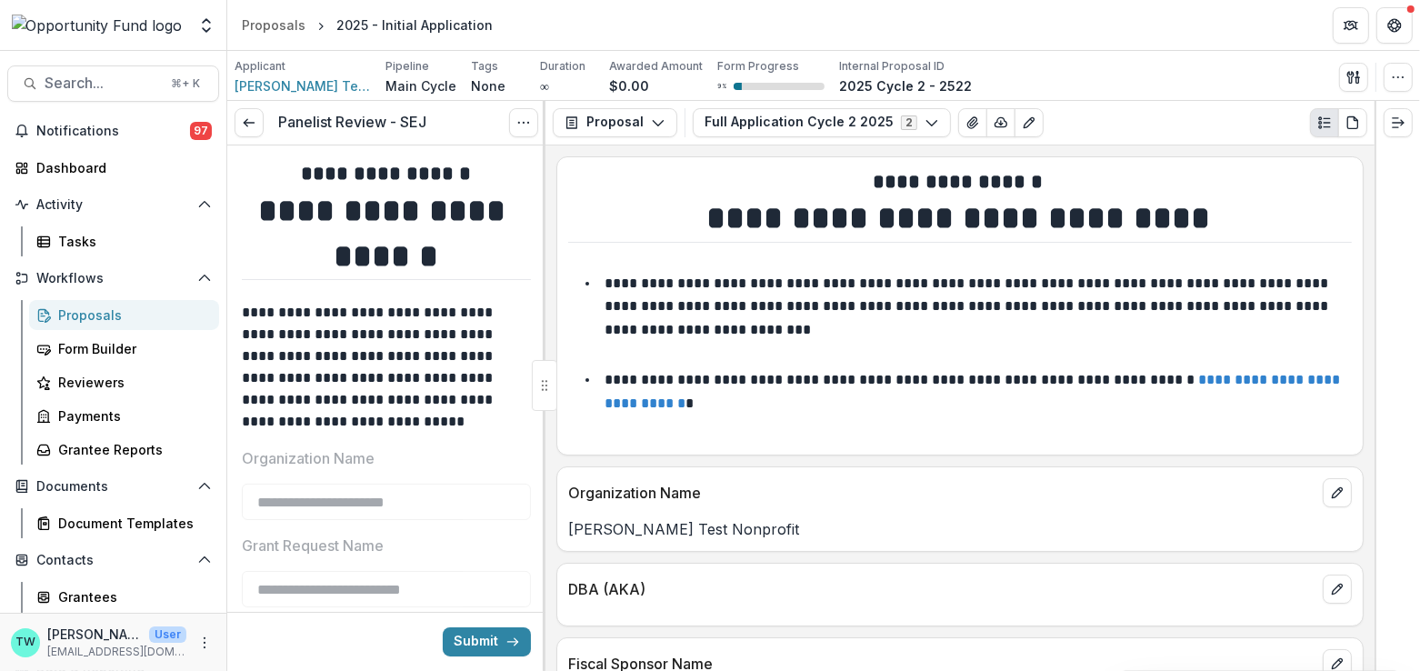
type input "**"
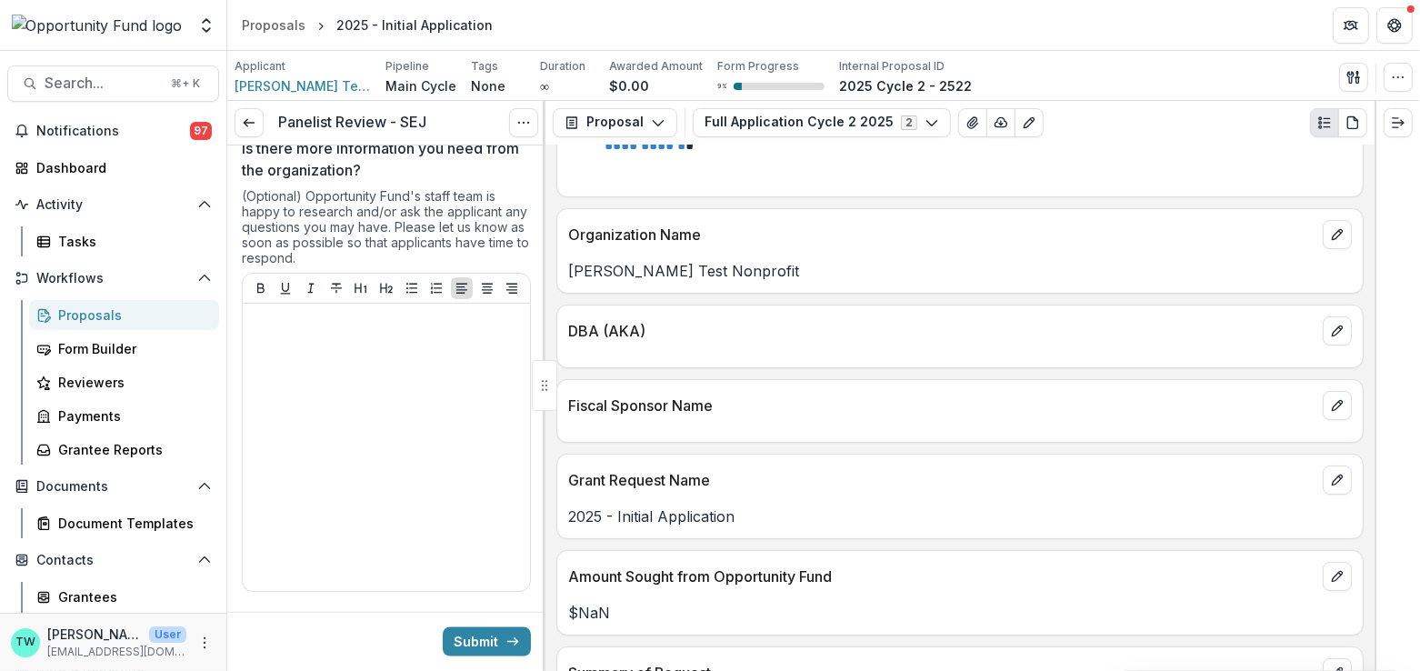
scroll to position [2621, 0]
